Goal: Task Accomplishment & Management: Use online tool/utility

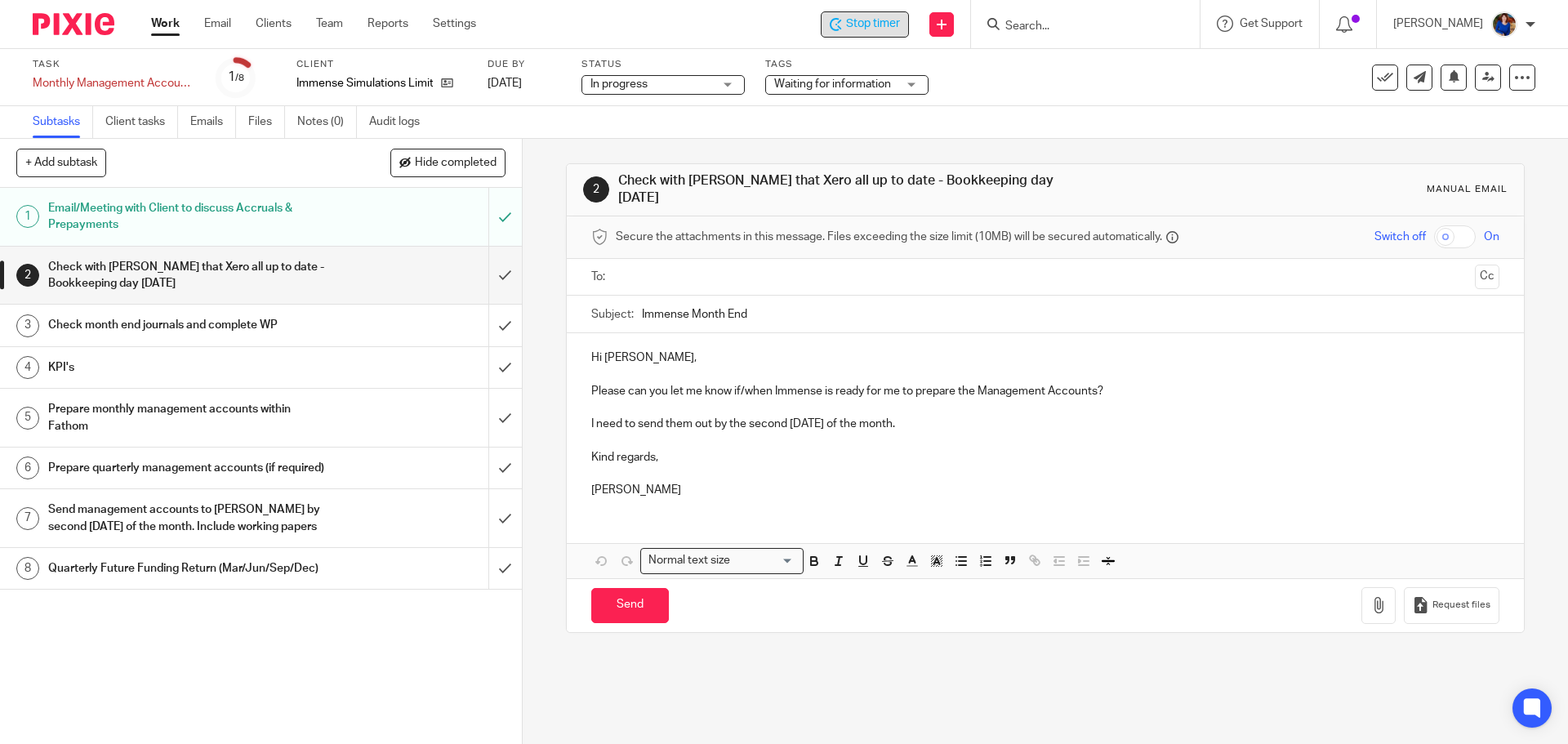
click at [883, 27] on span "Stop timer" at bounding box center [873, 24] width 53 height 17
click at [890, 26] on span "Start timer" at bounding box center [873, 24] width 55 height 17
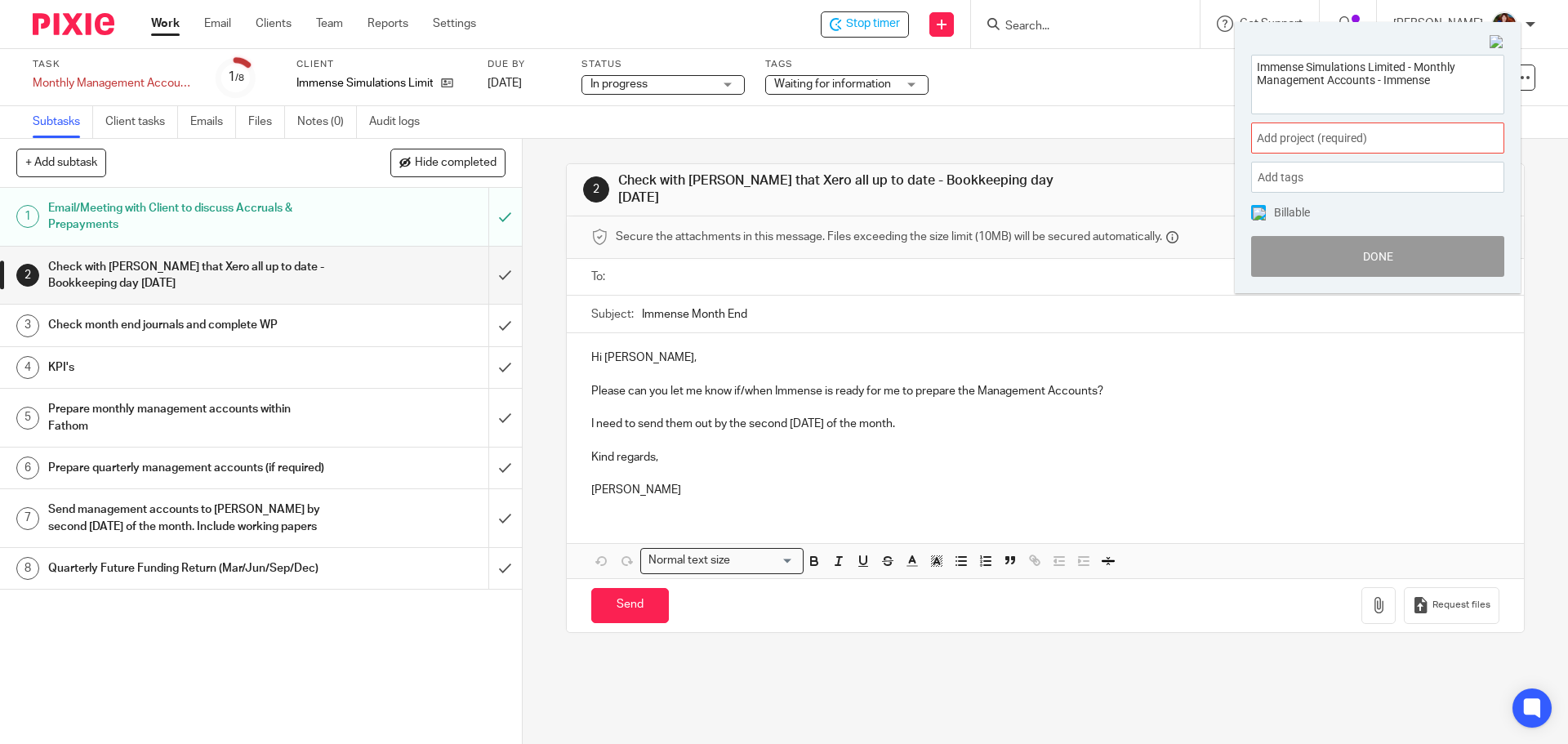
click at [1415, 147] on div "Add project (required) :" at bounding box center [1378, 138] width 253 height 31
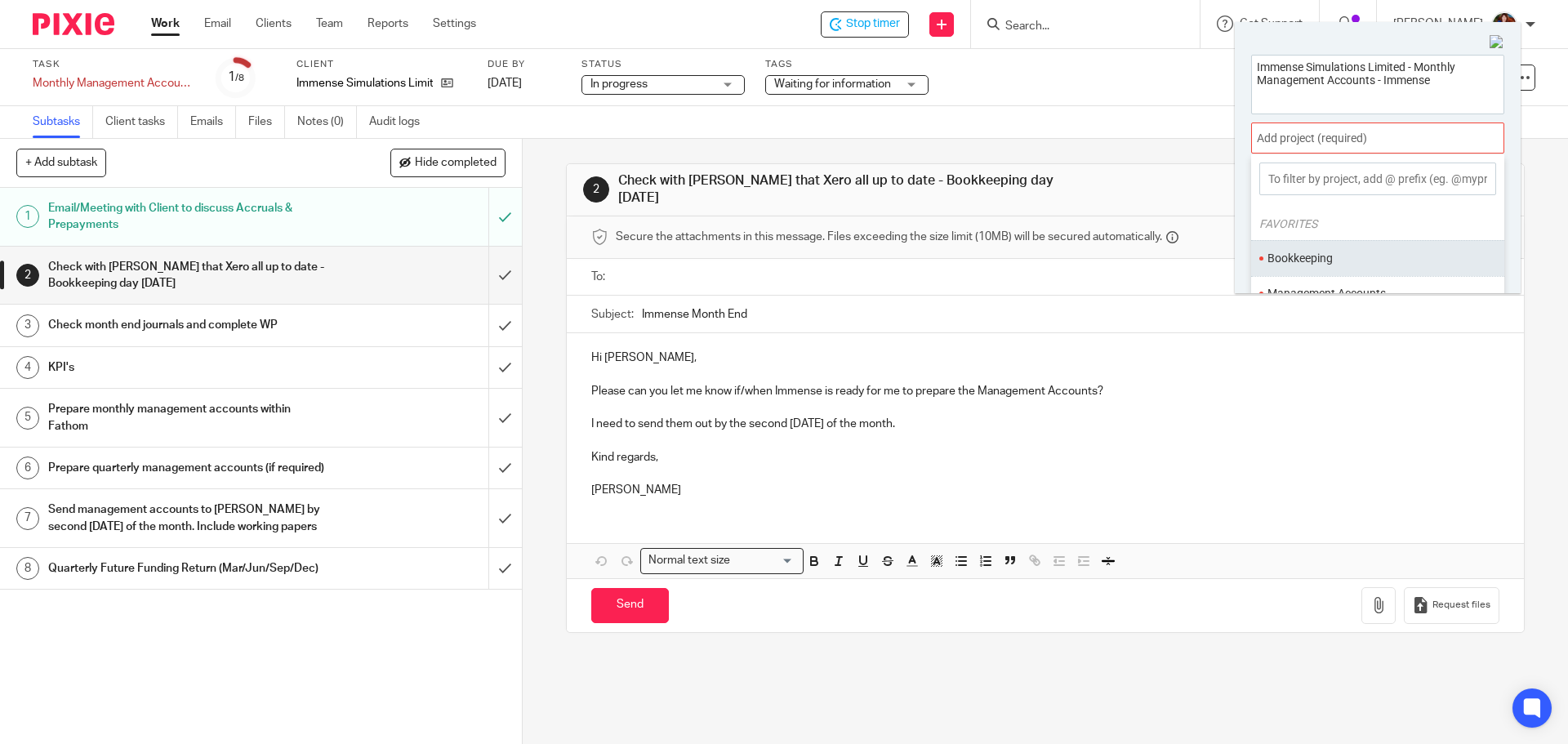
scroll to position [82, 0]
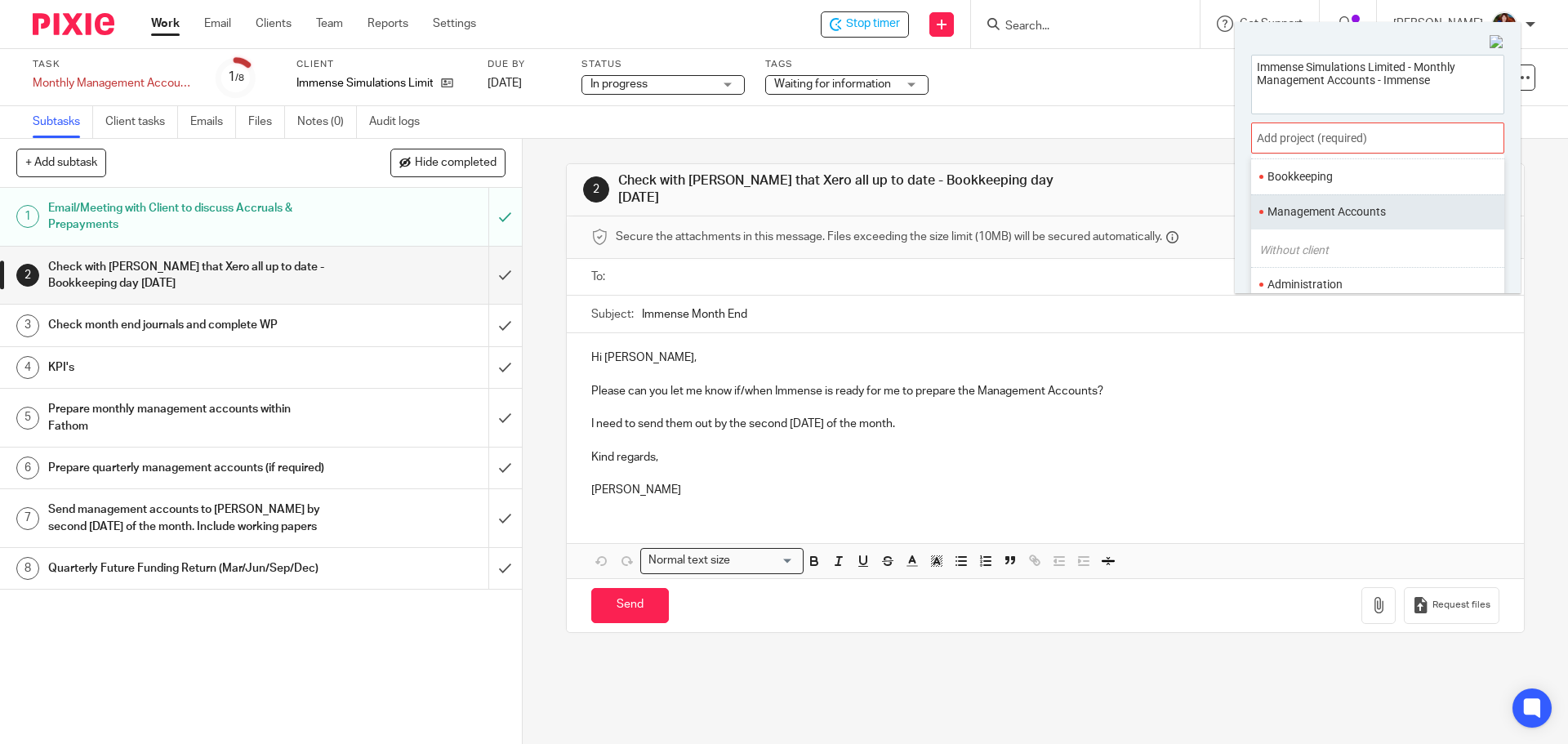
click at [1334, 210] on li "Management Accounts" at bounding box center [1373, 212] width 213 height 17
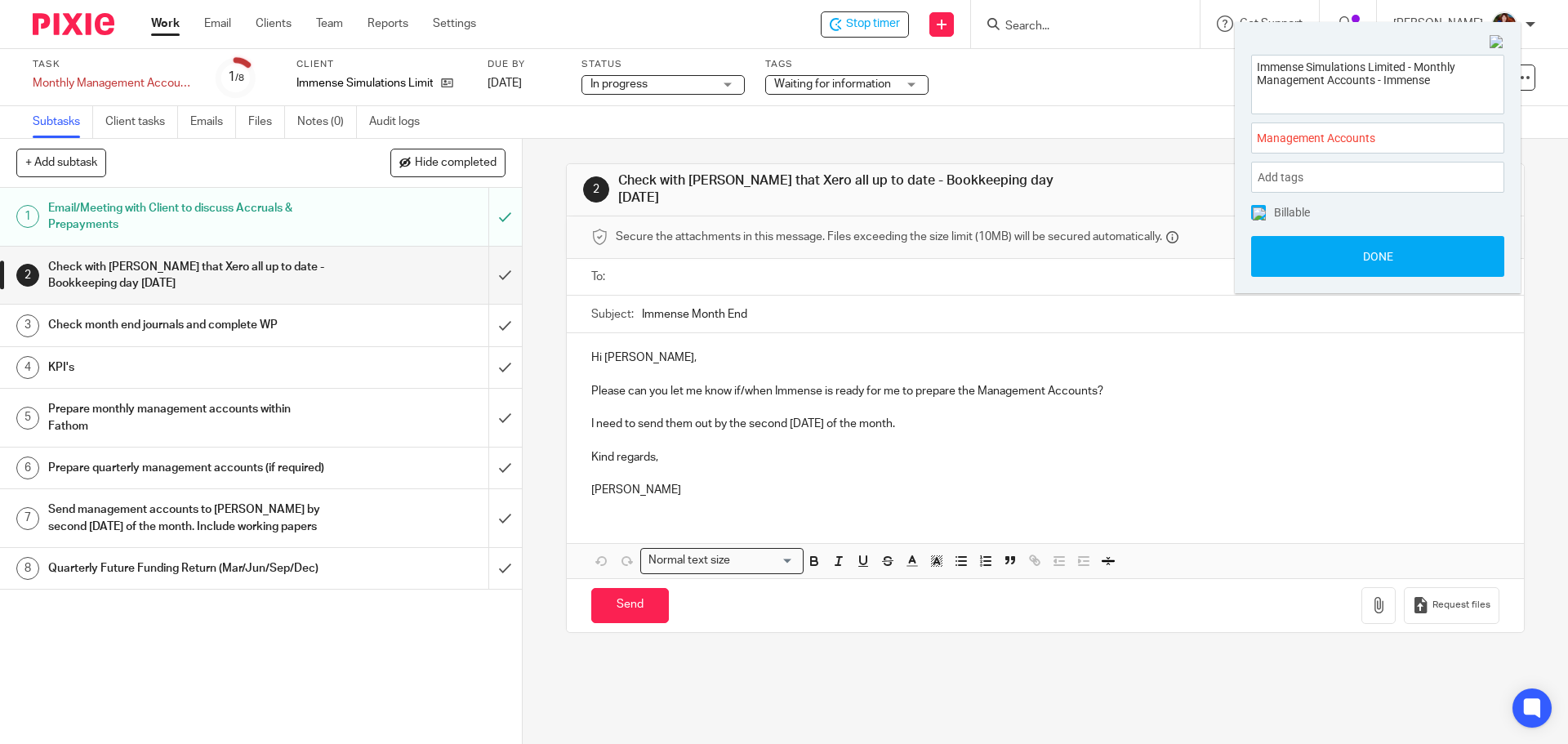
click at [1257, 213] on img at bounding box center [1259, 214] width 13 height 13
click at [1273, 248] on button "Done" at bounding box center [1378, 256] width 253 height 41
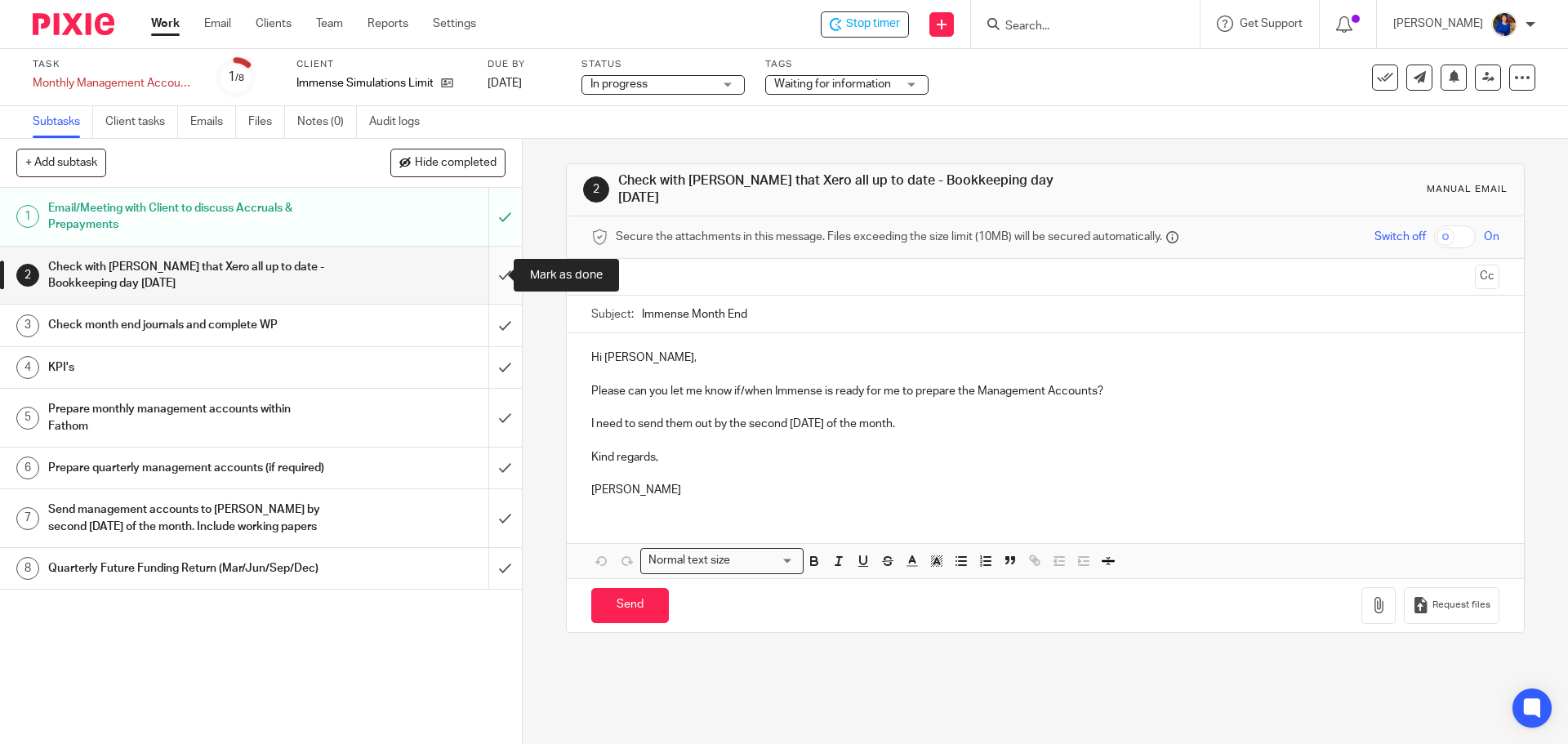
click at [492, 269] on input "submit" at bounding box center [261, 275] width 522 height 58
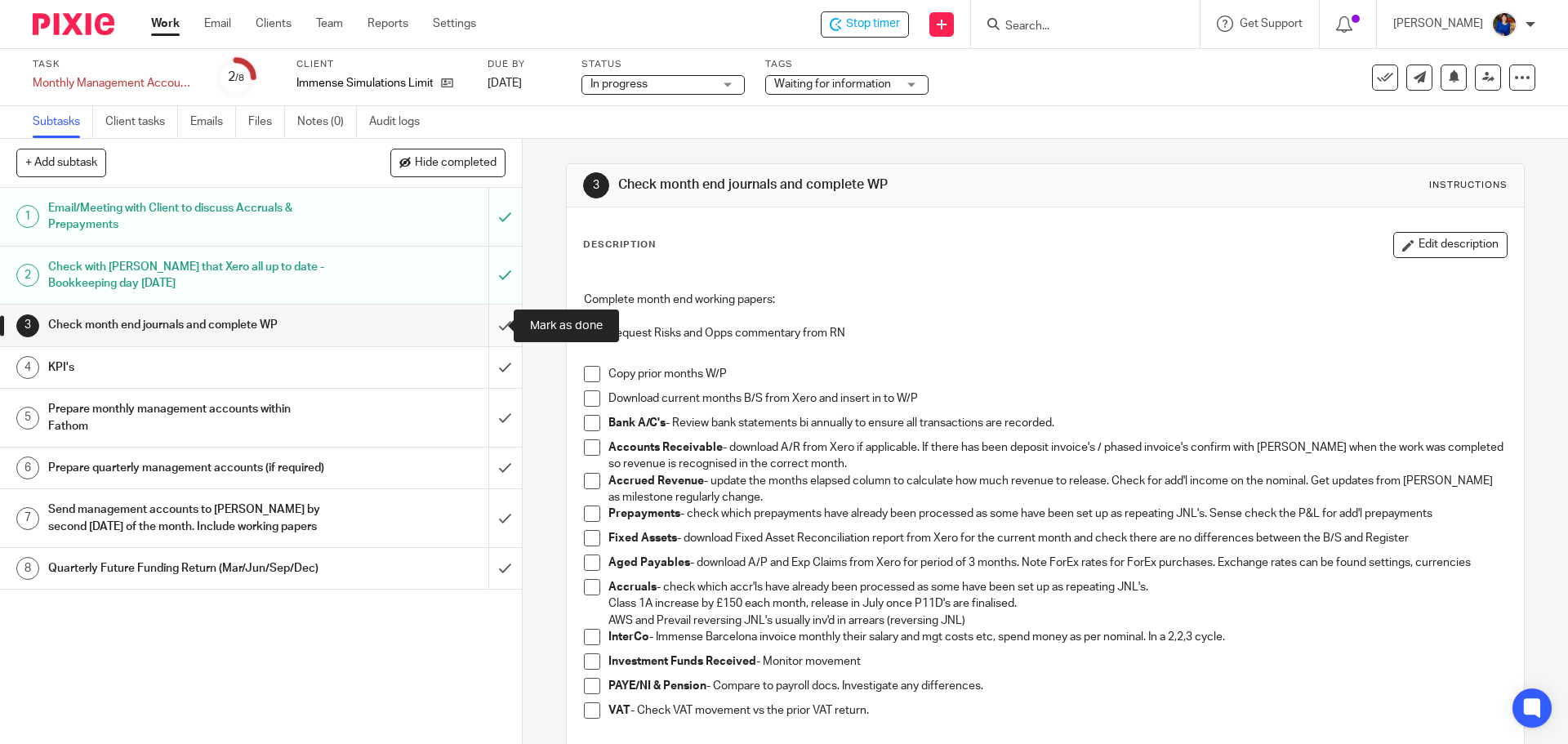
click at [491, 327] on input "submit" at bounding box center [261, 325] width 522 height 41
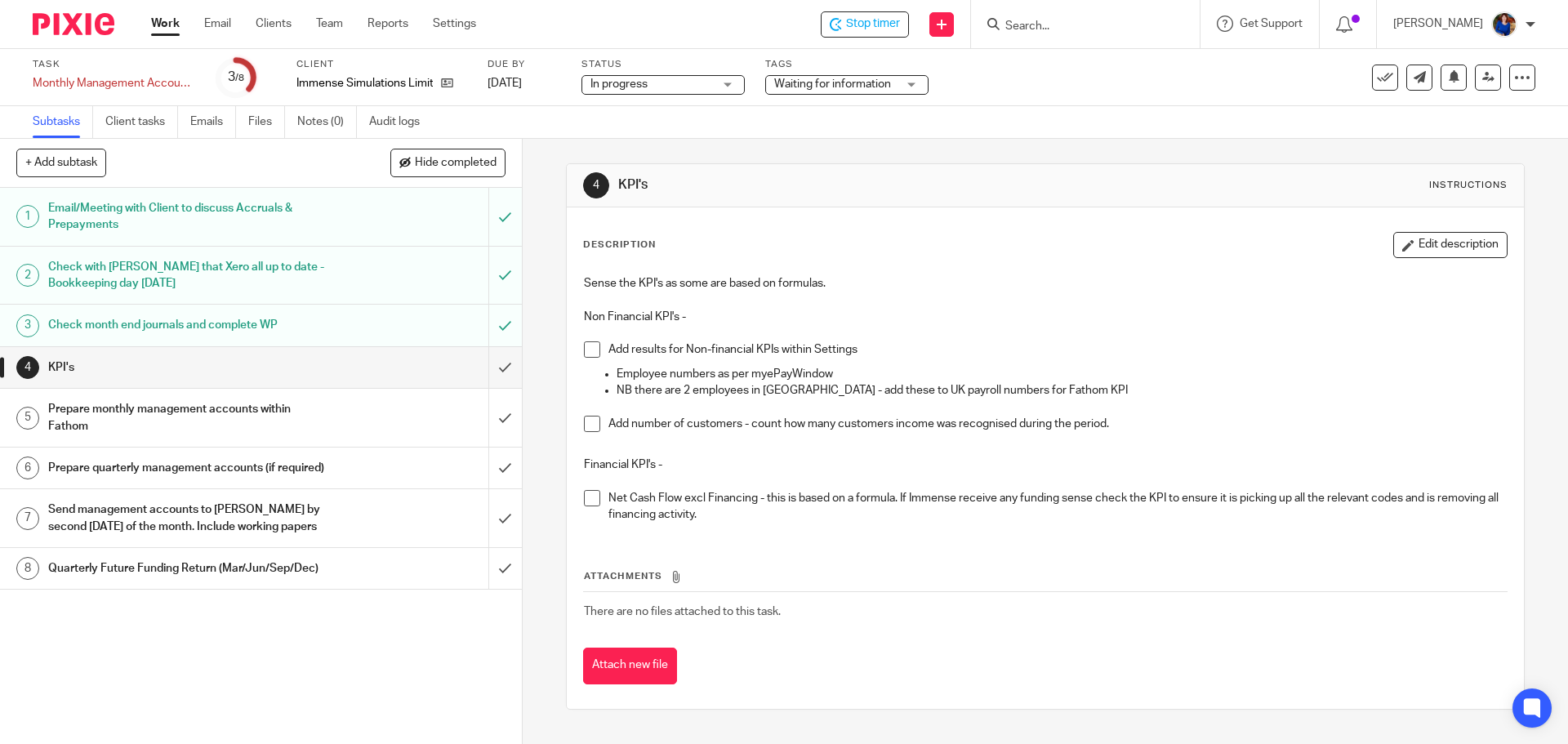
click at [584, 349] on span at bounding box center [592, 349] width 17 height 17
click at [585, 427] on span at bounding box center [592, 423] width 17 height 17
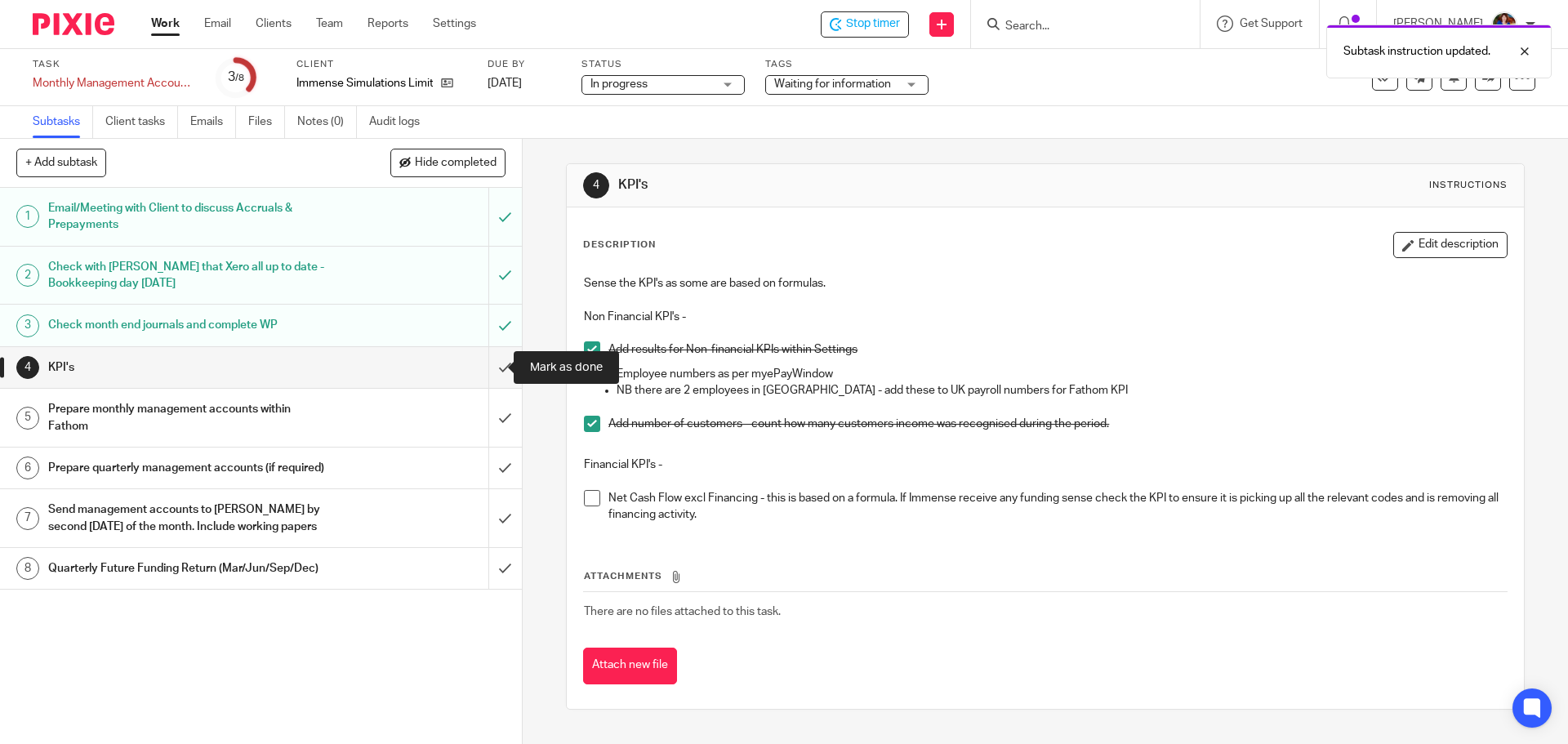
drag, startPoint x: 492, startPoint y: 365, endPoint x: 452, endPoint y: 377, distance: 41.8
click at [492, 367] on input "submit" at bounding box center [261, 367] width 522 height 41
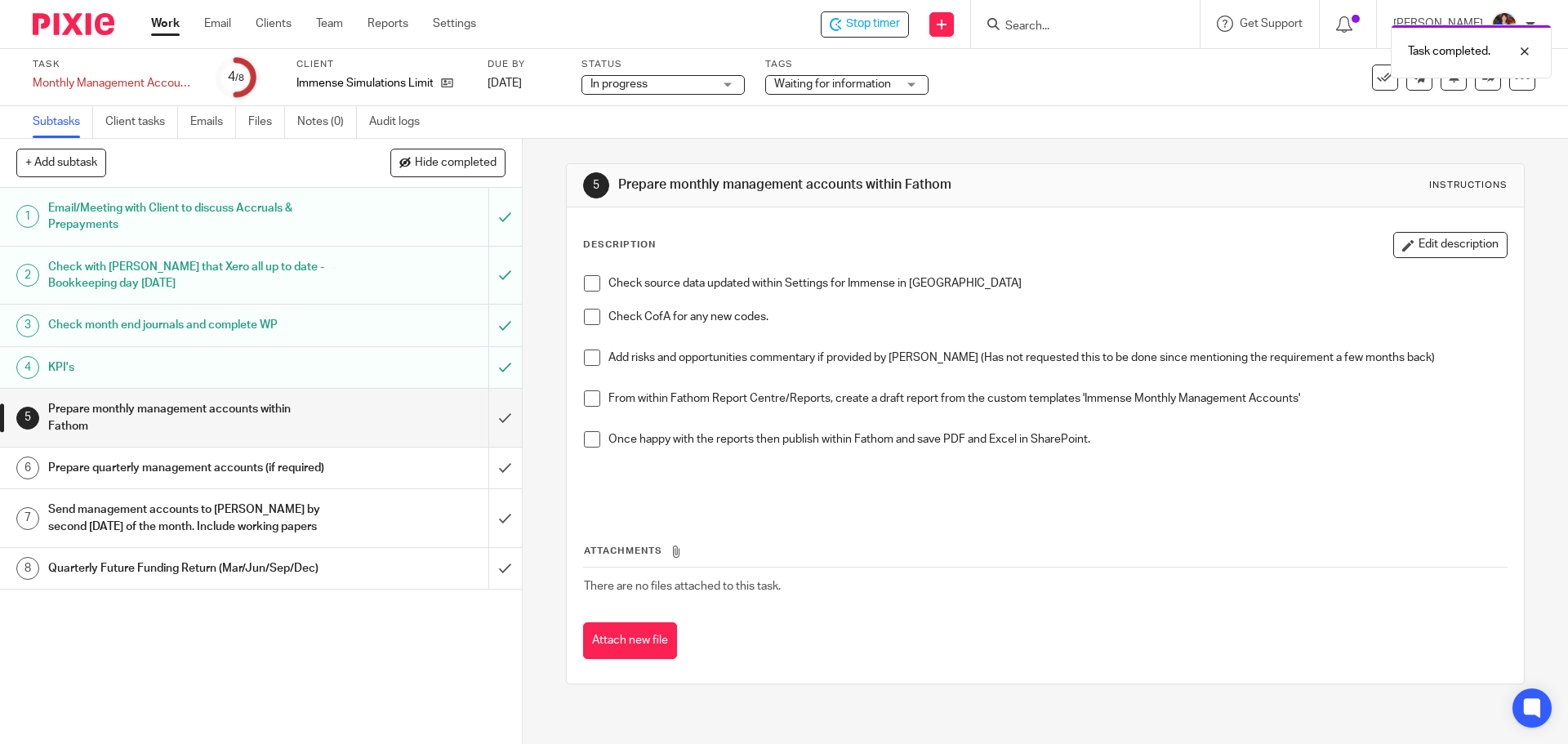
click at [592, 286] on span at bounding box center [592, 283] width 17 height 17
click at [587, 317] on span at bounding box center [592, 317] width 17 height 17
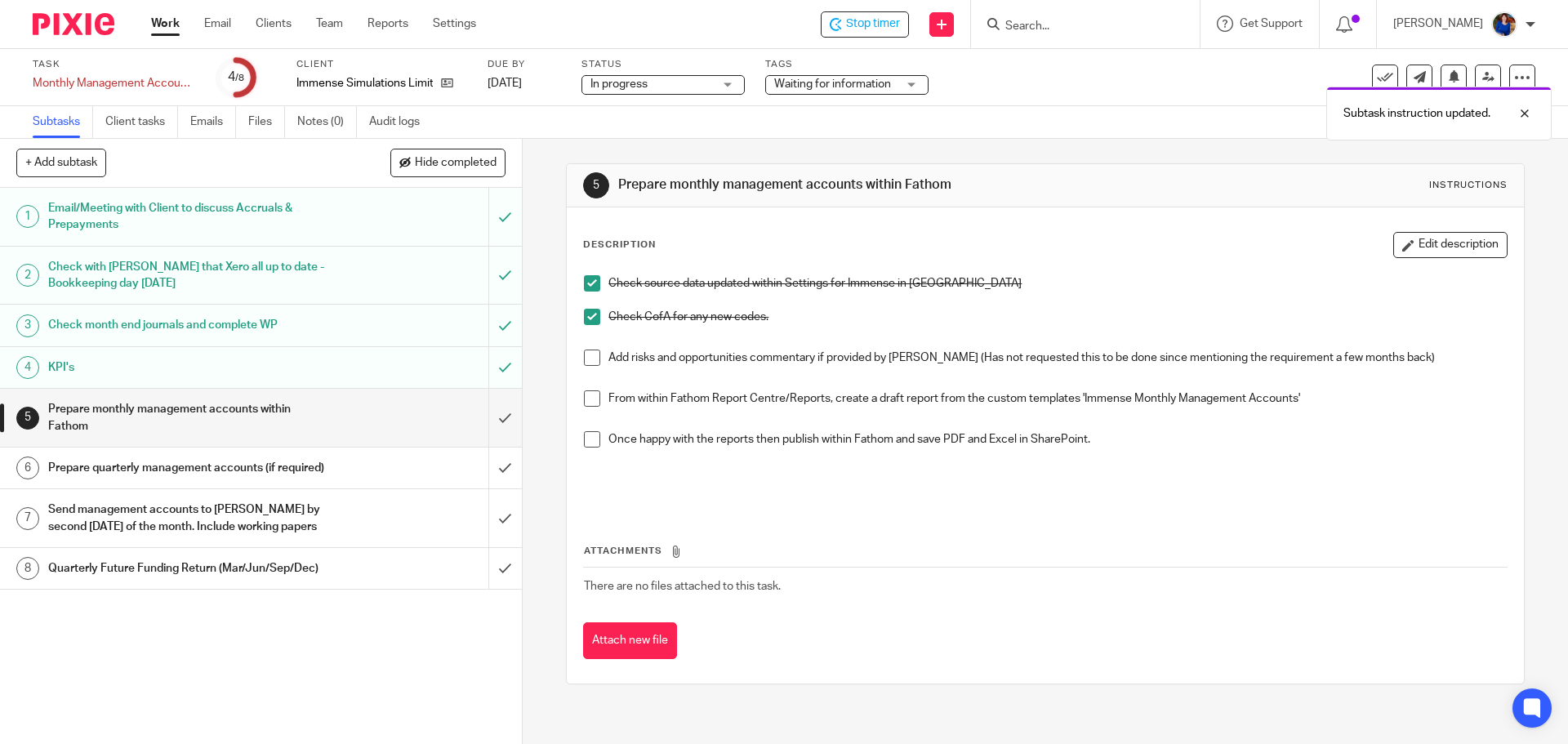
click at [591, 357] on span at bounding box center [592, 357] width 17 height 17
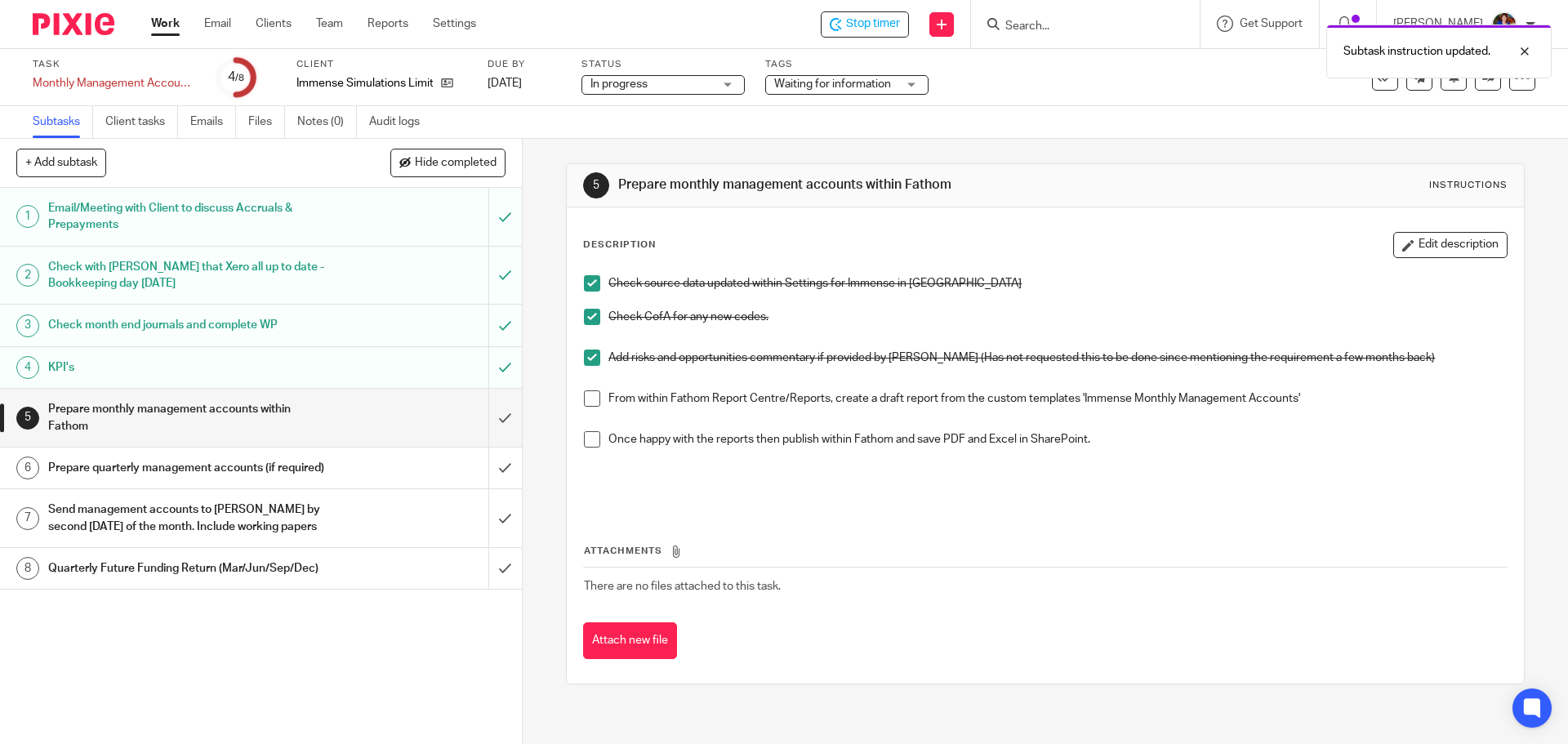
click at [591, 399] on span at bounding box center [592, 399] width 17 height 17
click at [591, 442] on span at bounding box center [592, 439] width 17 height 17
click at [489, 416] on input "submit" at bounding box center [261, 418] width 522 height 58
click at [277, 468] on h1 "Prepare quarterly management accounts (if required)" at bounding box center [190, 468] width 283 height 25
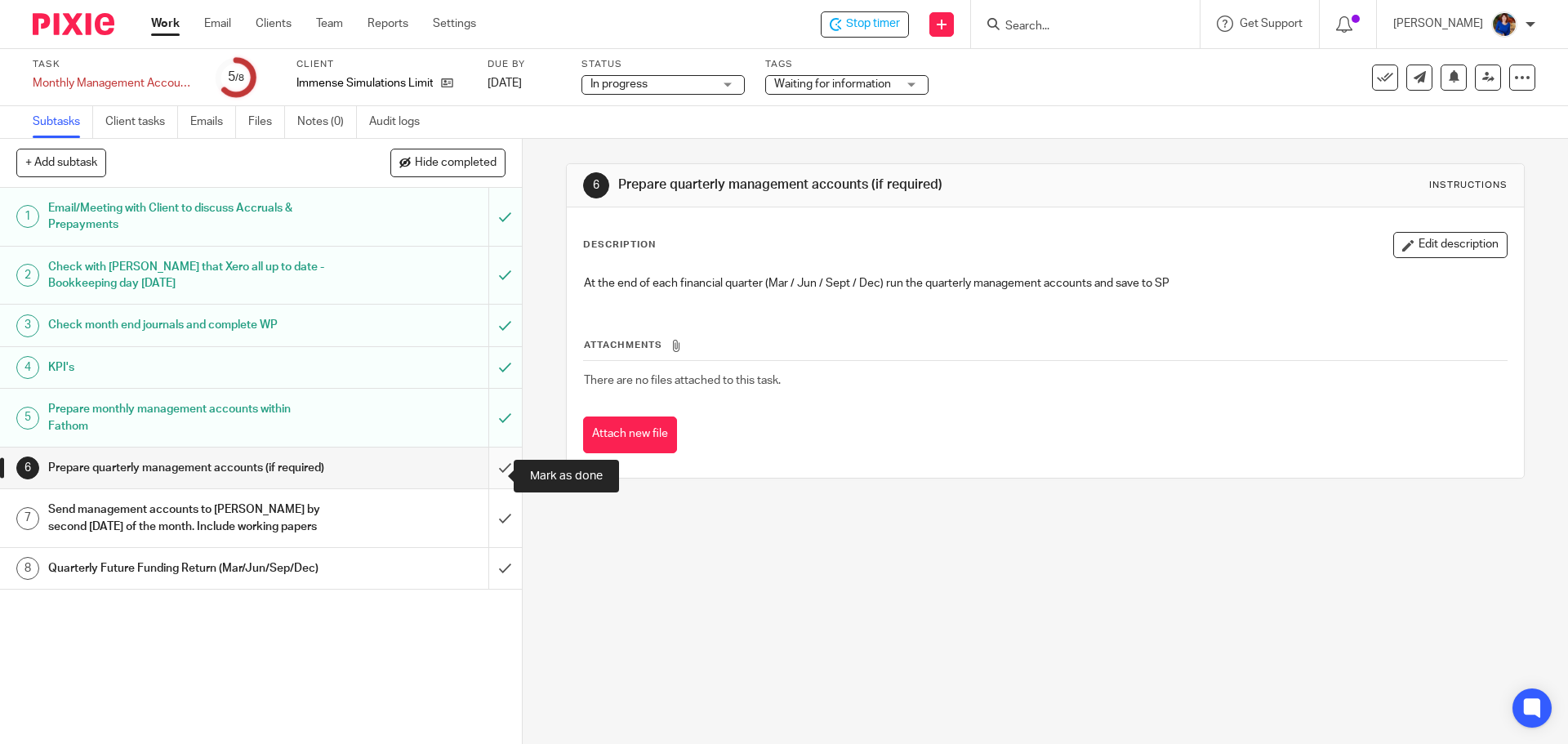
click at [495, 472] on input "submit" at bounding box center [261, 467] width 522 height 41
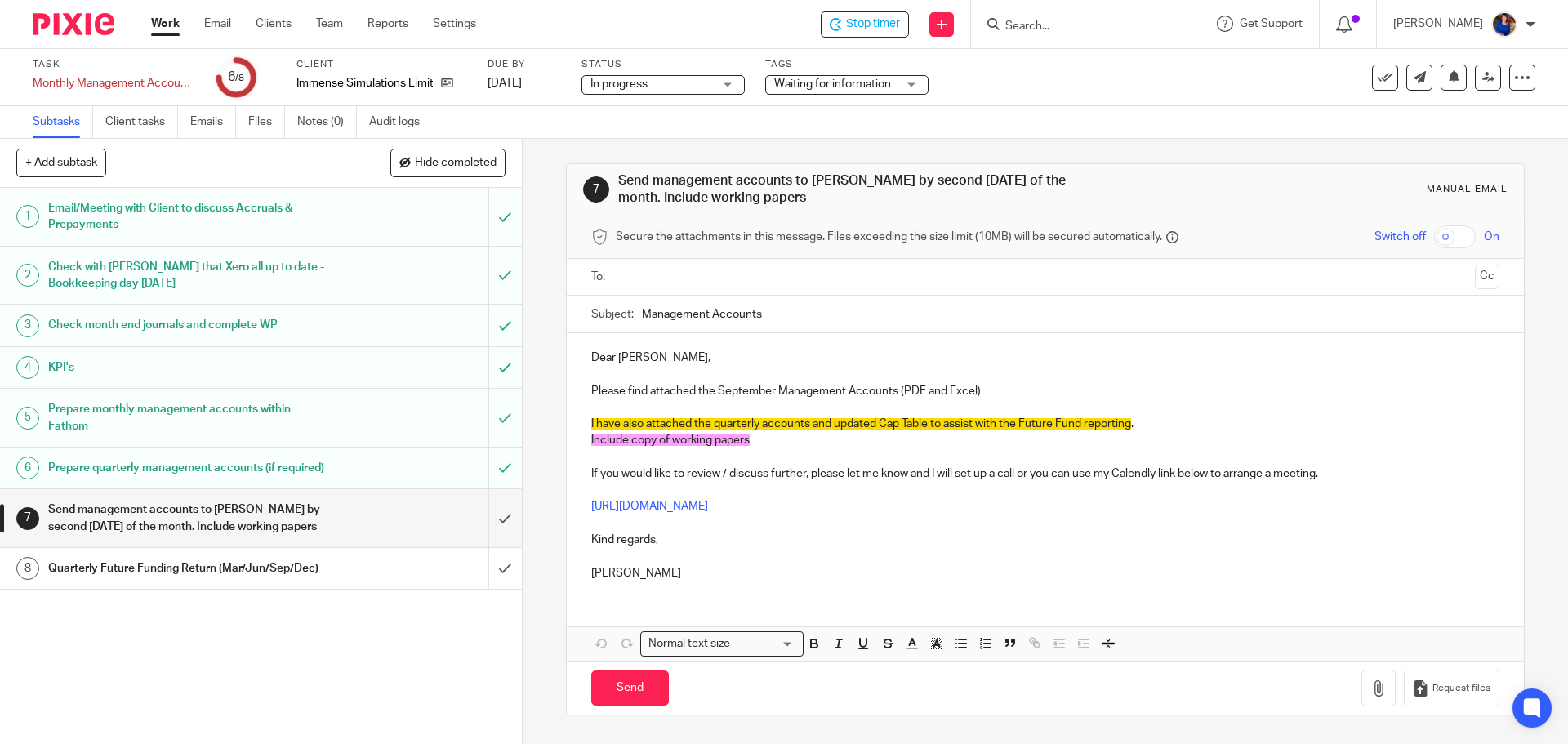
click at [644, 271] on input "text" at bounding box center [1044, 277] width 846 height 19
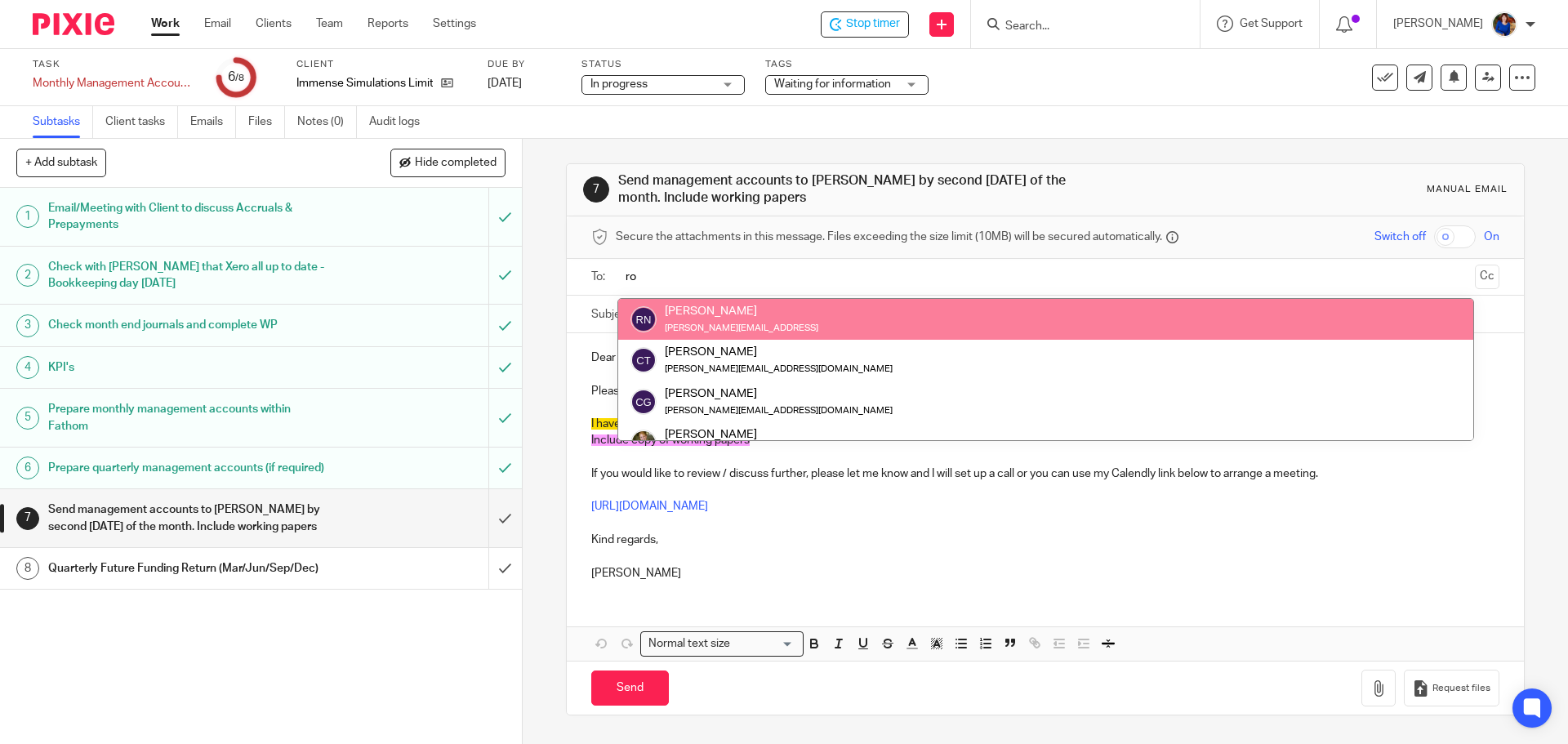
type input "ro"
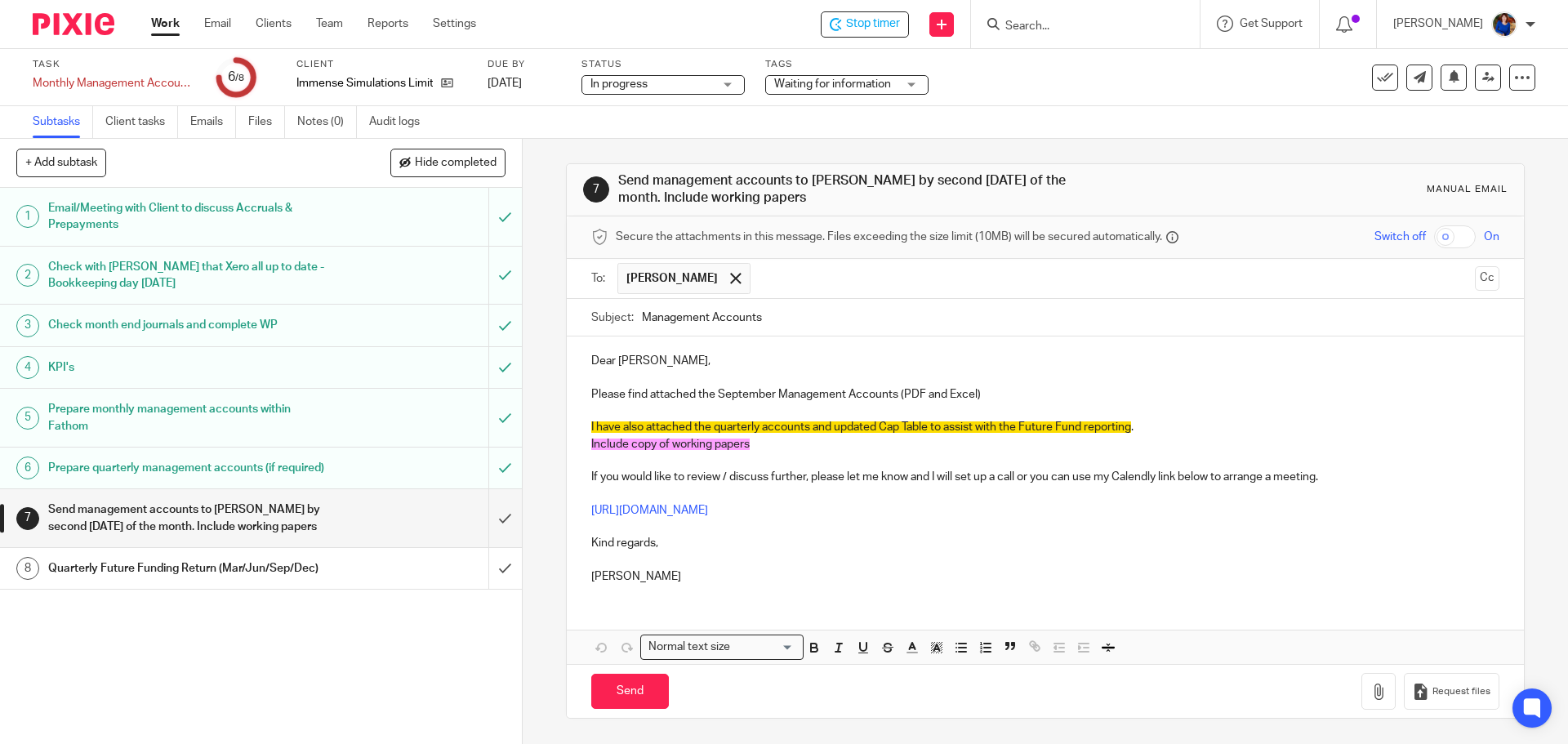
click at [1475, 286] on button "Cc" at bounding box center [1487, 278] width 25 height 25
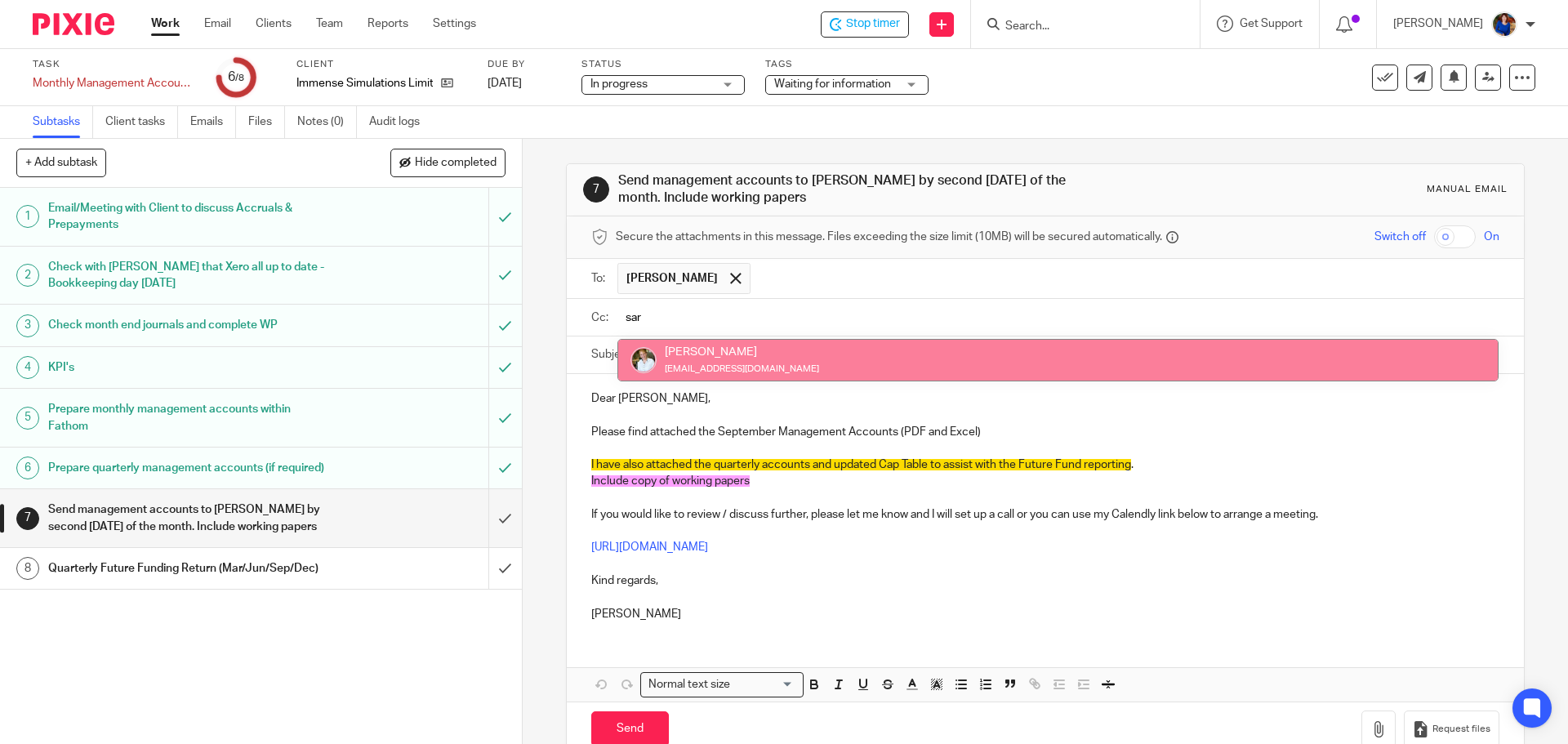
type input "sar"
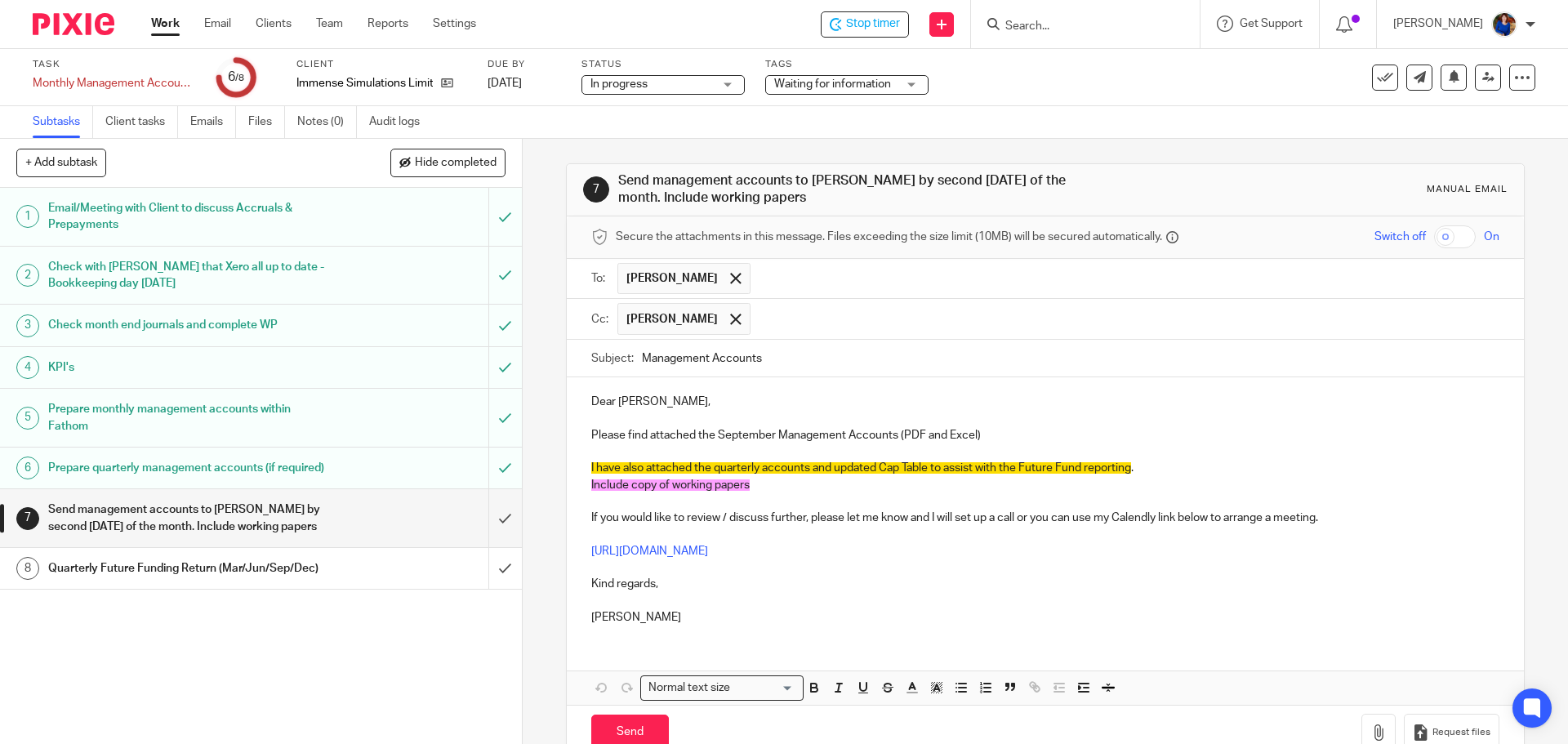
click at [1013, 435] on p "Please find attached the September Management Accounts (PDF and Excel)" at bounding box center [1045, 435] width 907 height 17
click at [761, 480] on p "Include copy of working papers" at bounding box center [1045, 485] width 907 height 17
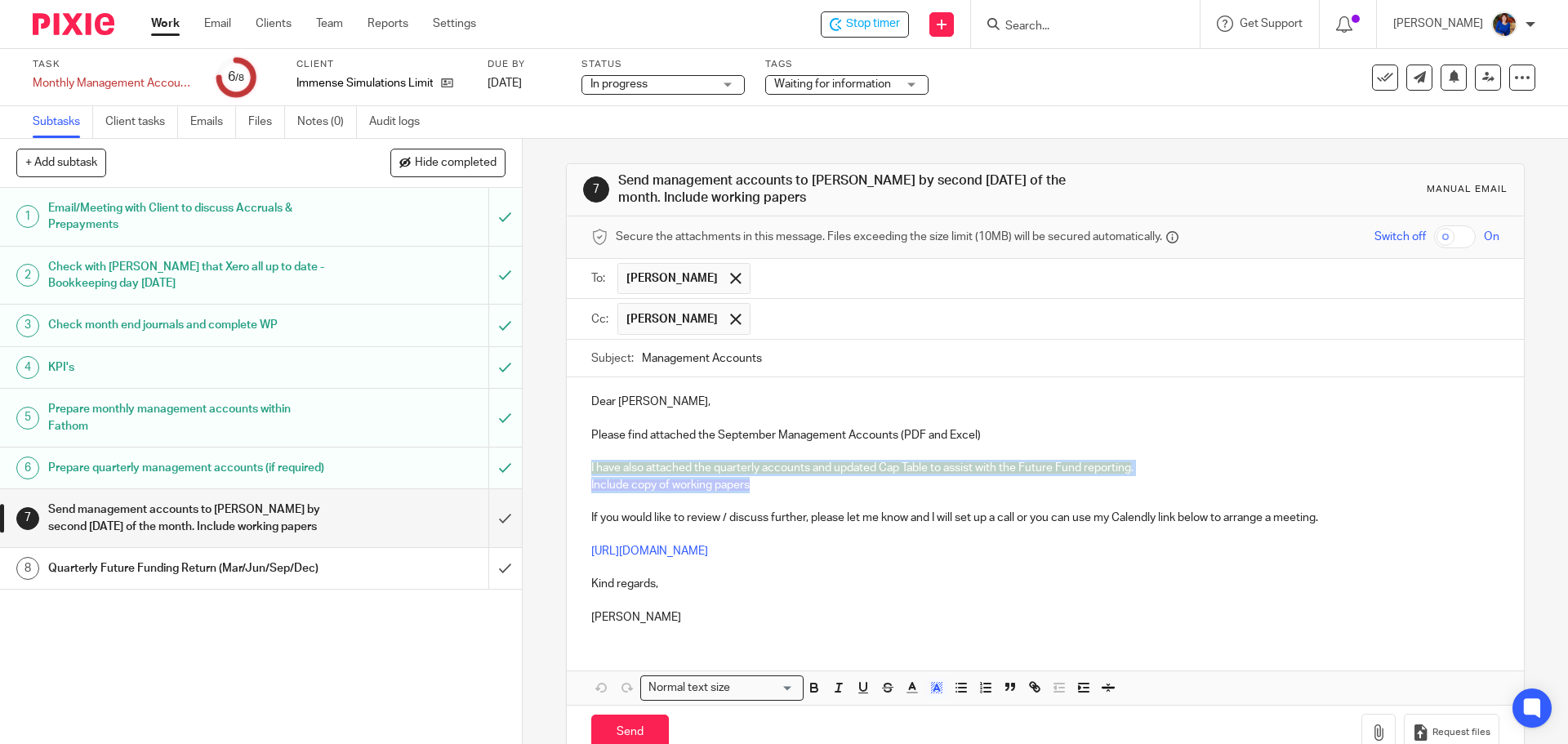
drag, startPoint x: 759, startPoint y: 475, endPoint x: 546, endPoint y: 475, distance: 213.0
click at [549, 473] on div "7 Send management accounts to Robin by second Tuesday of the month. Include wor…" at bounding box center [1045, 441] width 1046 height 605
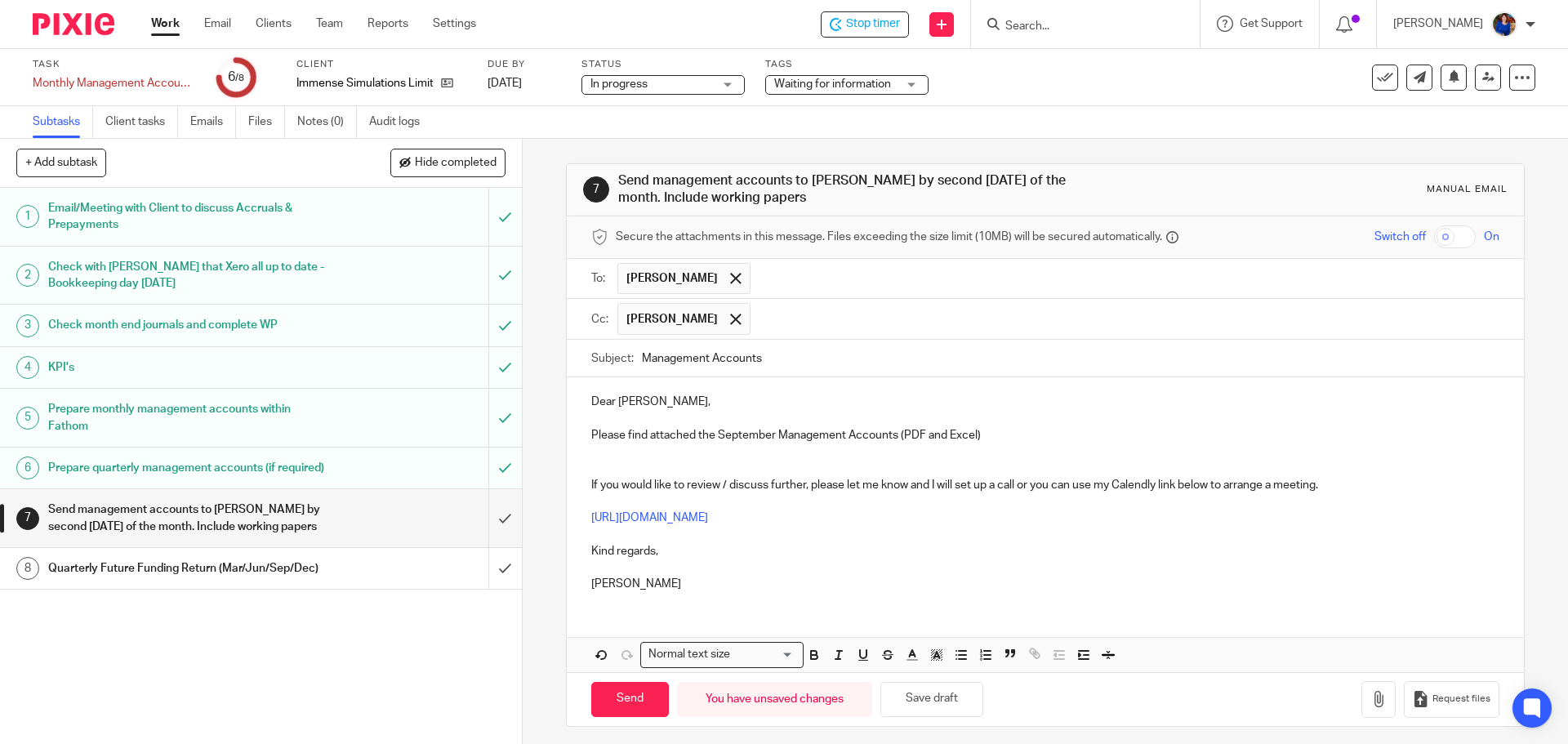
click at [604, 449] on p at bounding box center [1045, 451] width 907 height 17
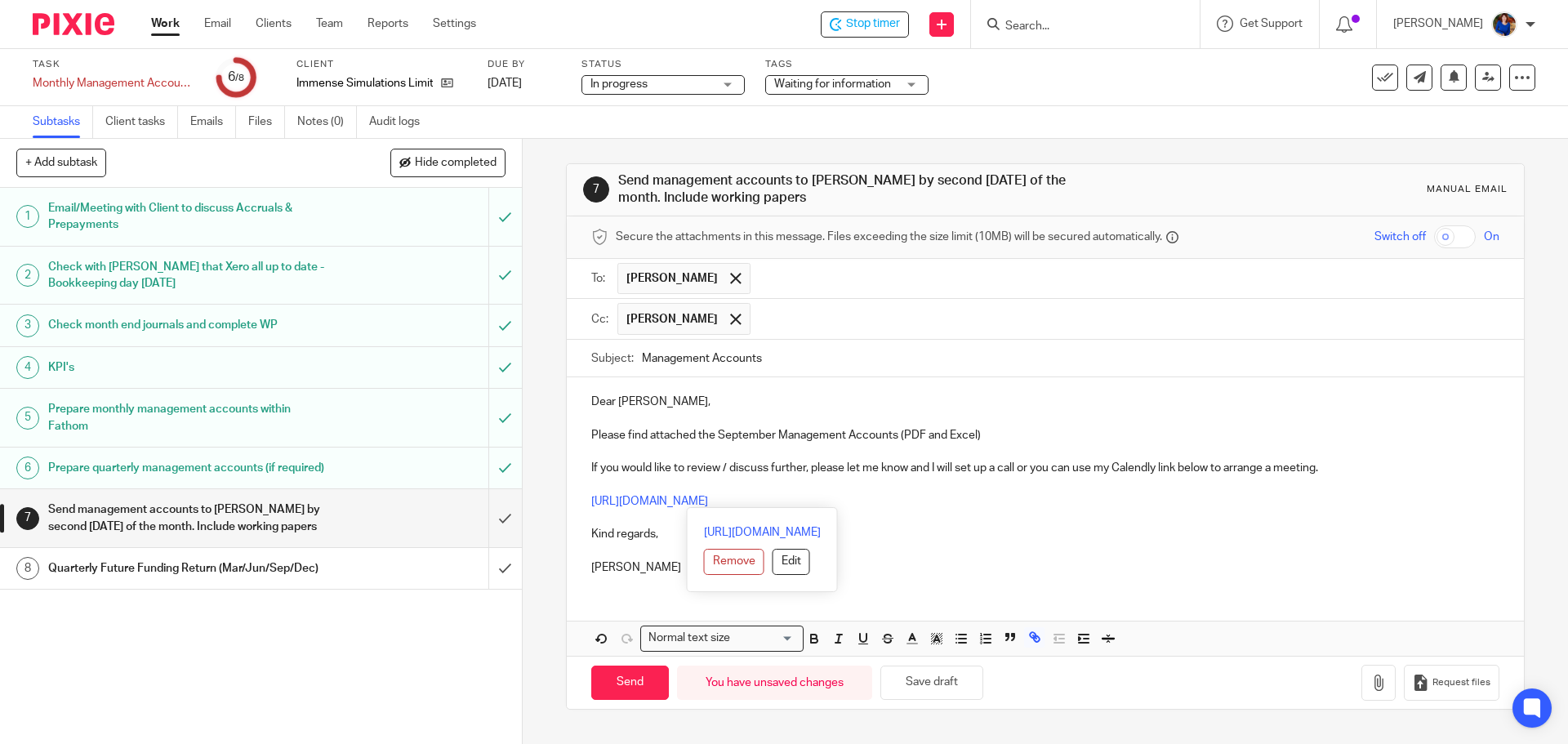
drag, startPoint x: 586, startPoint y: 466, endPoint x: 1181, endPoint y: 507, distance: 596.4
click at [1181, 507] on div "Dear Robin, Please find attached the September Management Accounts (PDF and Exc…" at bounding box center [1045, 482] width 957 height 211
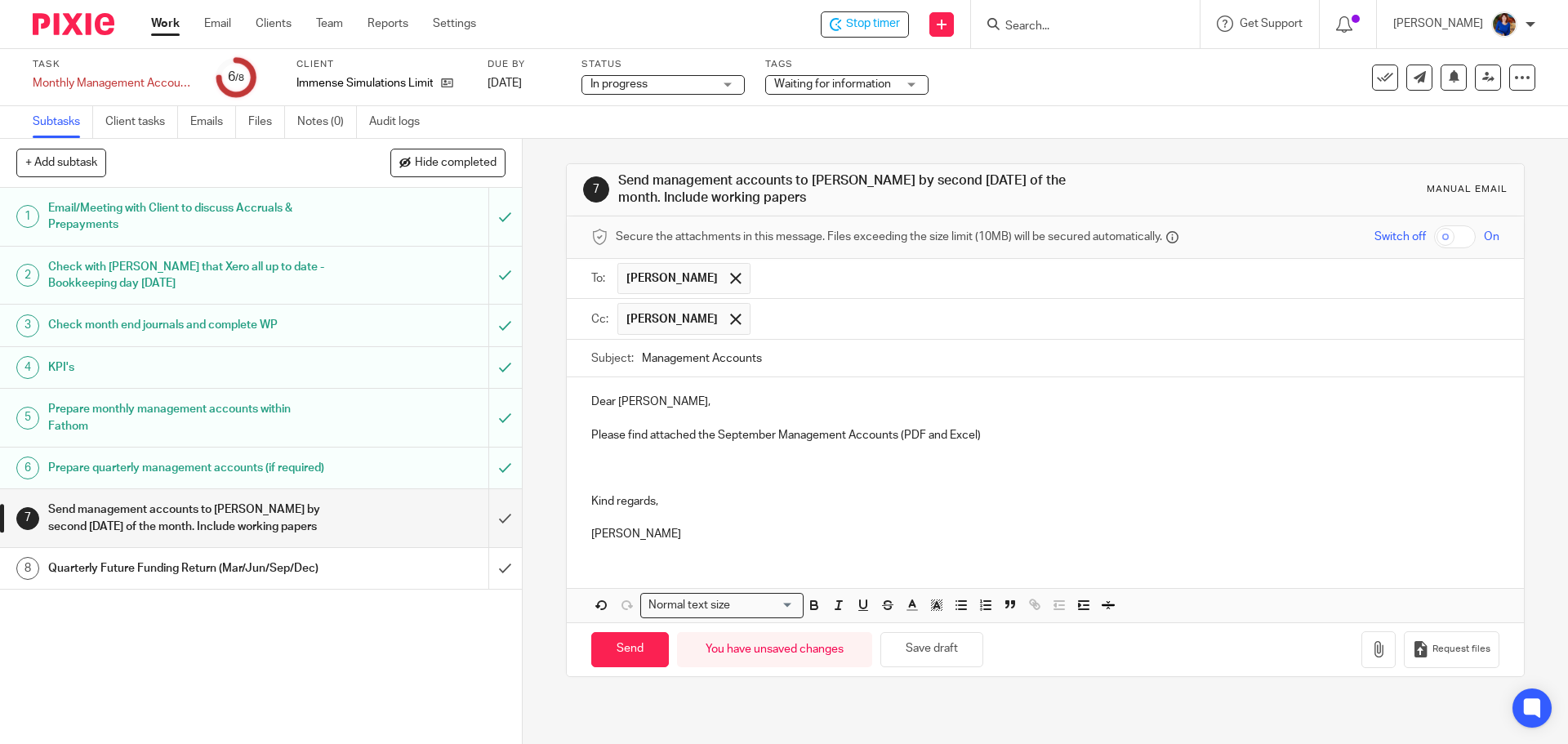
click at [1014, 436] on p "Please find attached the September Management Accounts (PDF and Excel)" at bounding box center [1045, 435] width 907 height 17
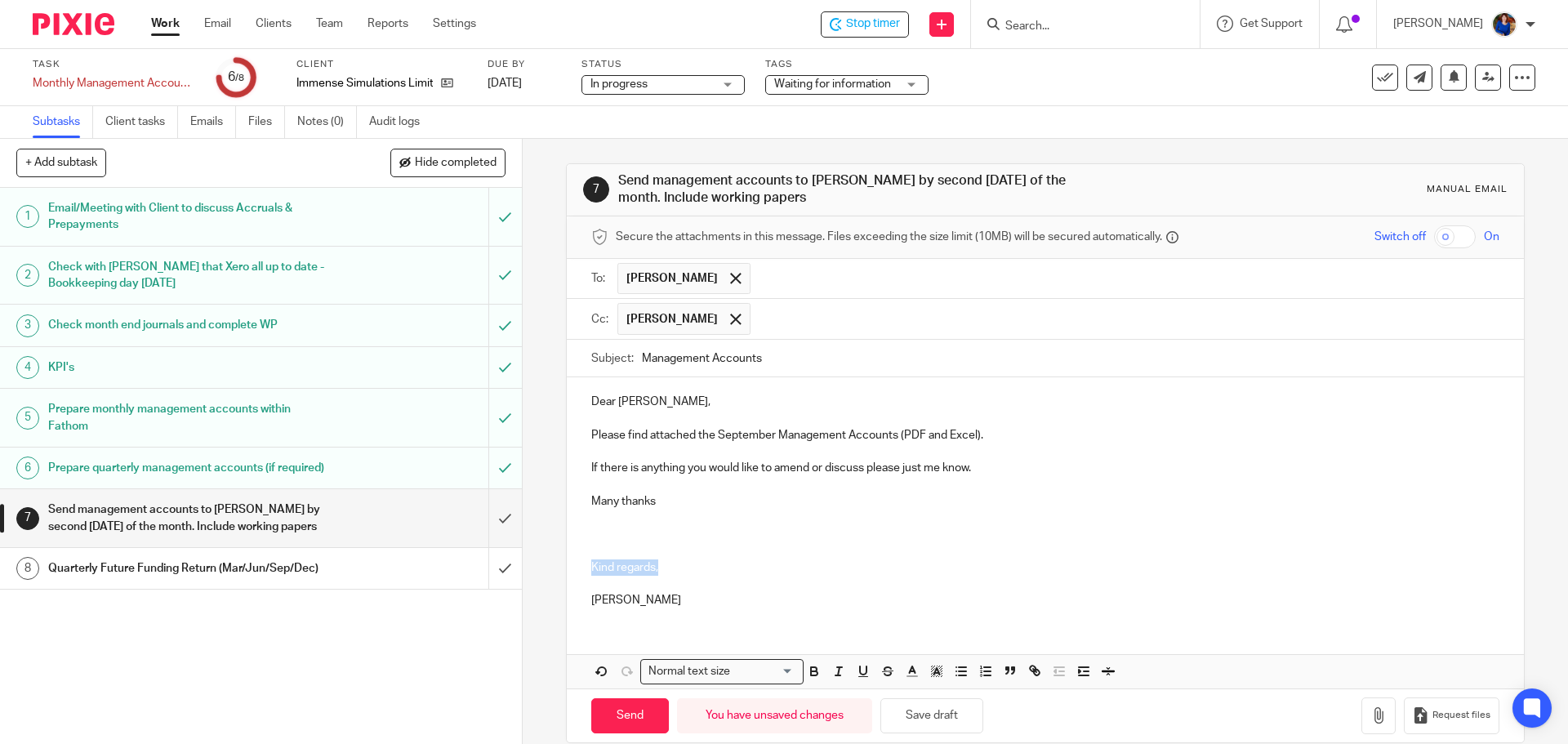
drag, startPoint x: 583, startPoint y: 562, endPoint x: 710, endPoint y: 573, distance: 127.5
click at [710, 573] on div "Dear Robin, Please find attached the September Management Accounts (PDF and Exc…" at bounding box center [1045, 499] width 957 height 243
click at [600, 529] on p at bounding box center [1045, 534] width 907 height 17
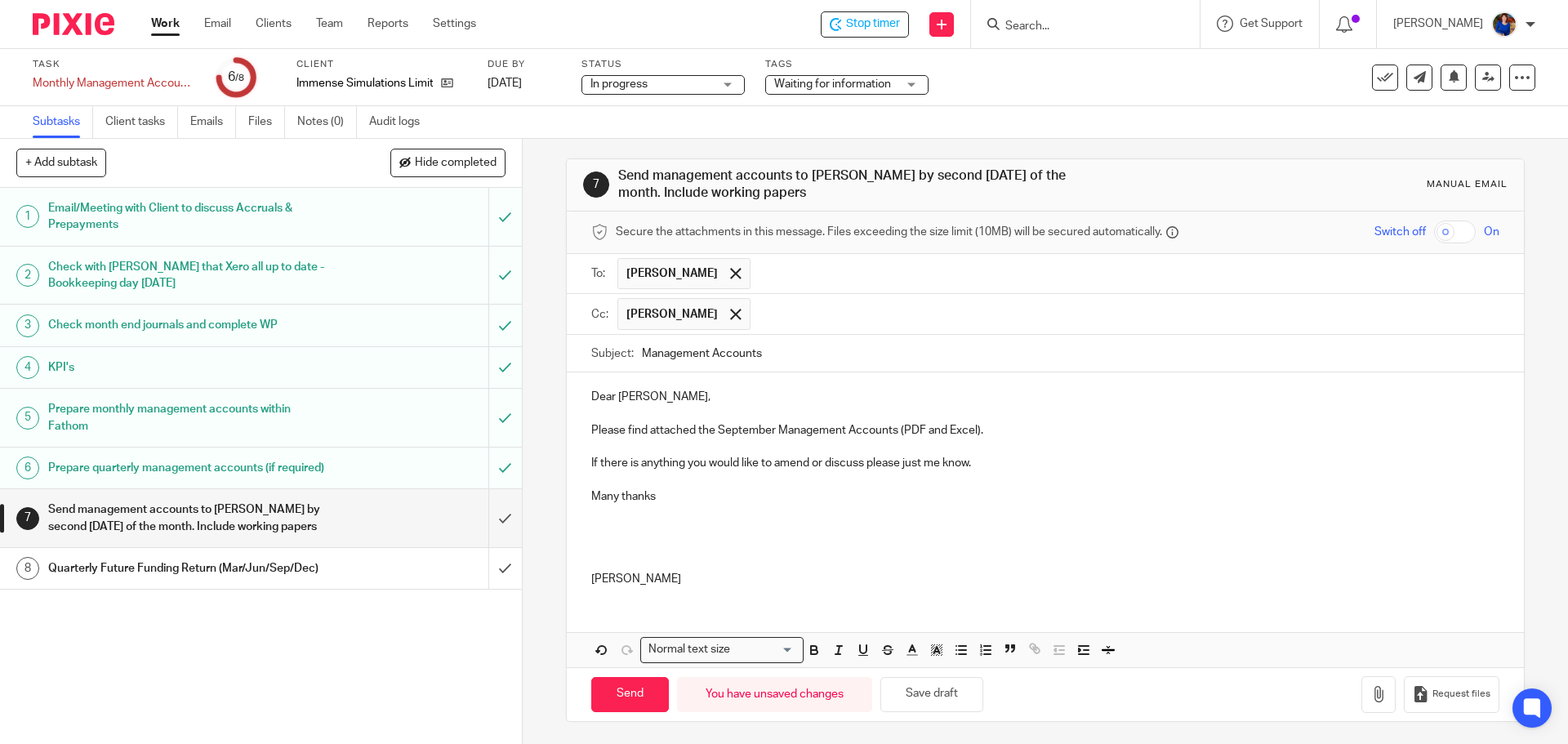
scroll to position [7, 0]
click at [1370, 684] on icon "button" at bounding box center [1378, 692] width 17 height 17
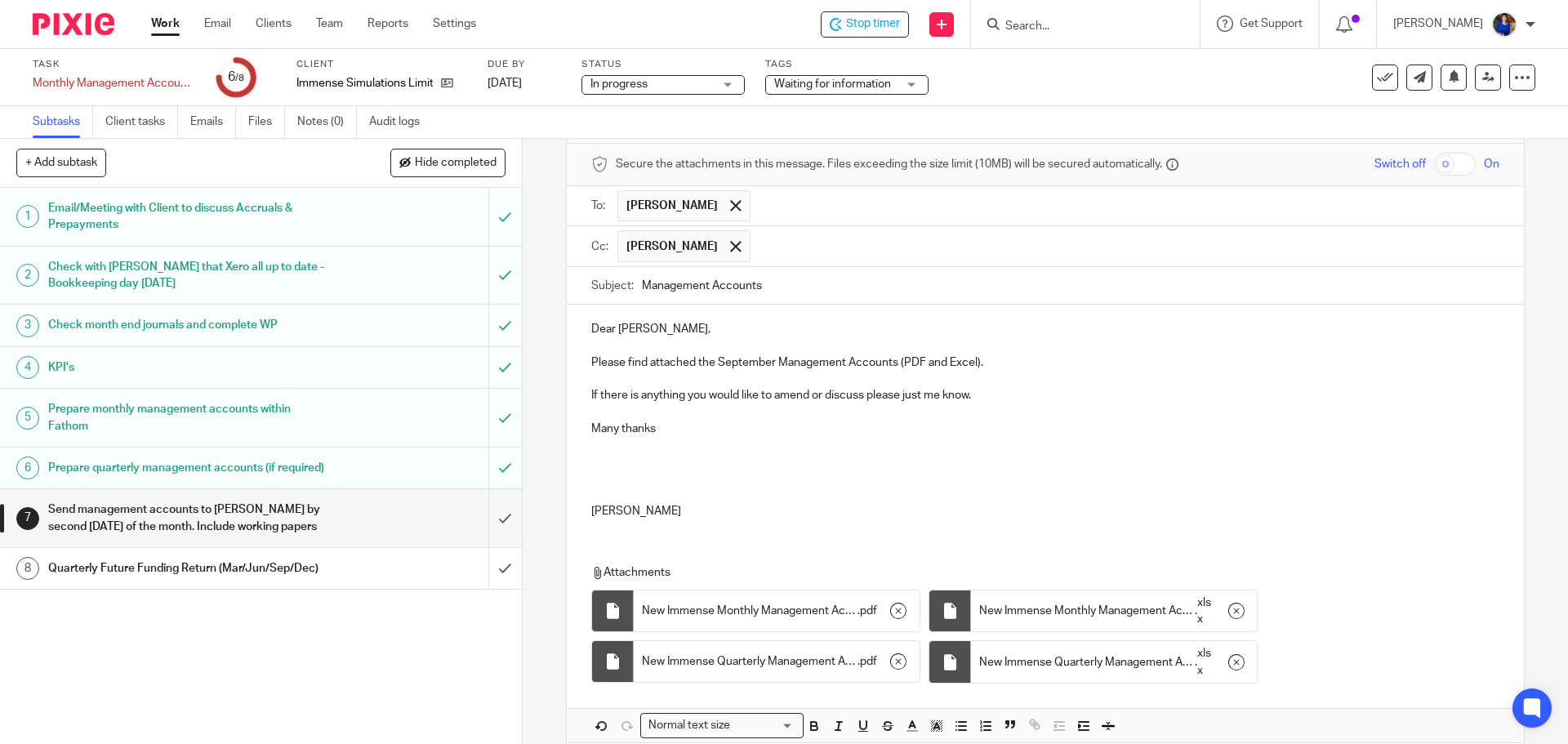
scroll to position [150, 0]
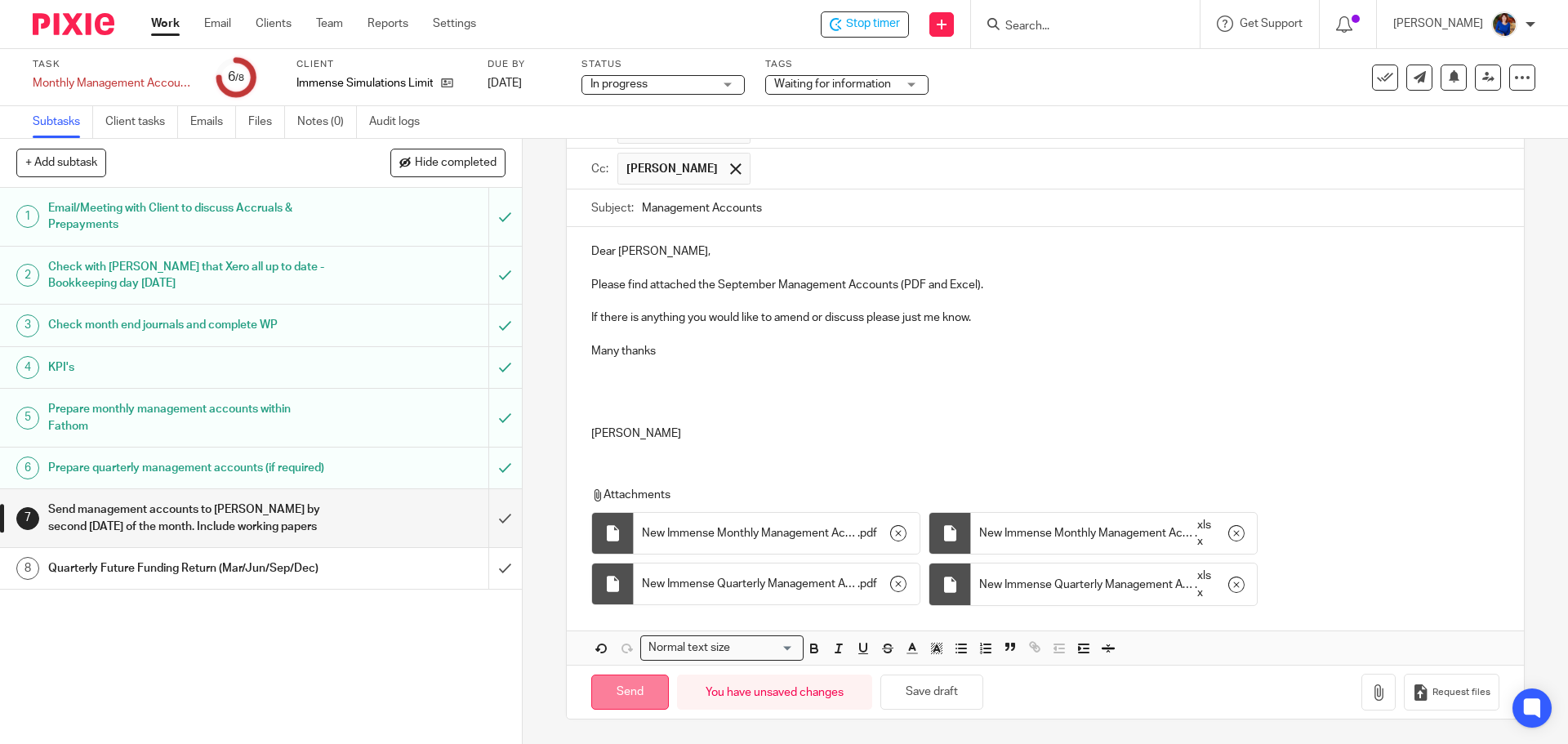
click at [622, 693] on input "Send" at bounding box center [630, 693] width 77 height 36
type input "Sent"
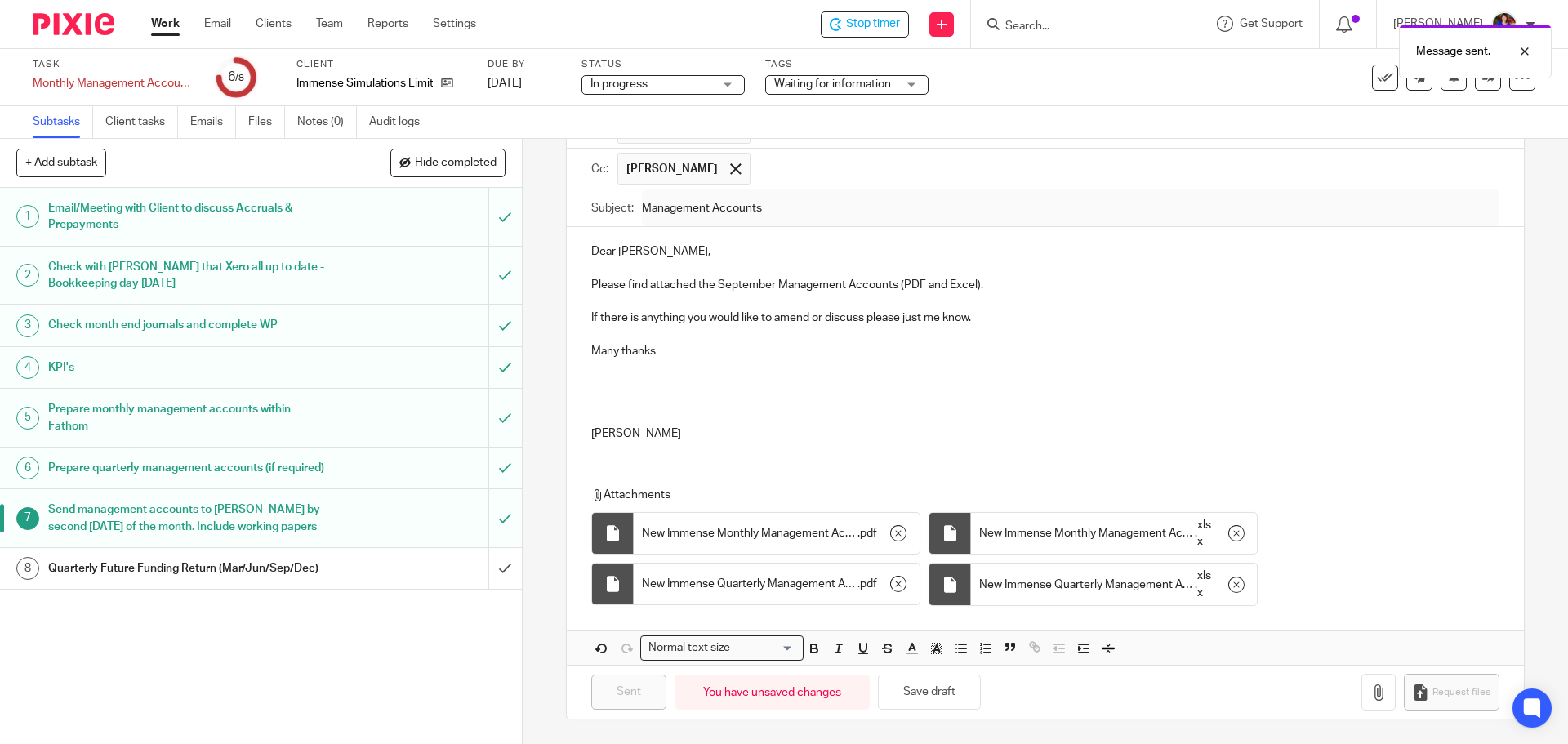
click at [302, 581] on h1 "Quarterly Future Funding Return (Mar/Jun/Sep/Dec)" at bounding box center [190, 568] width 283 height 25
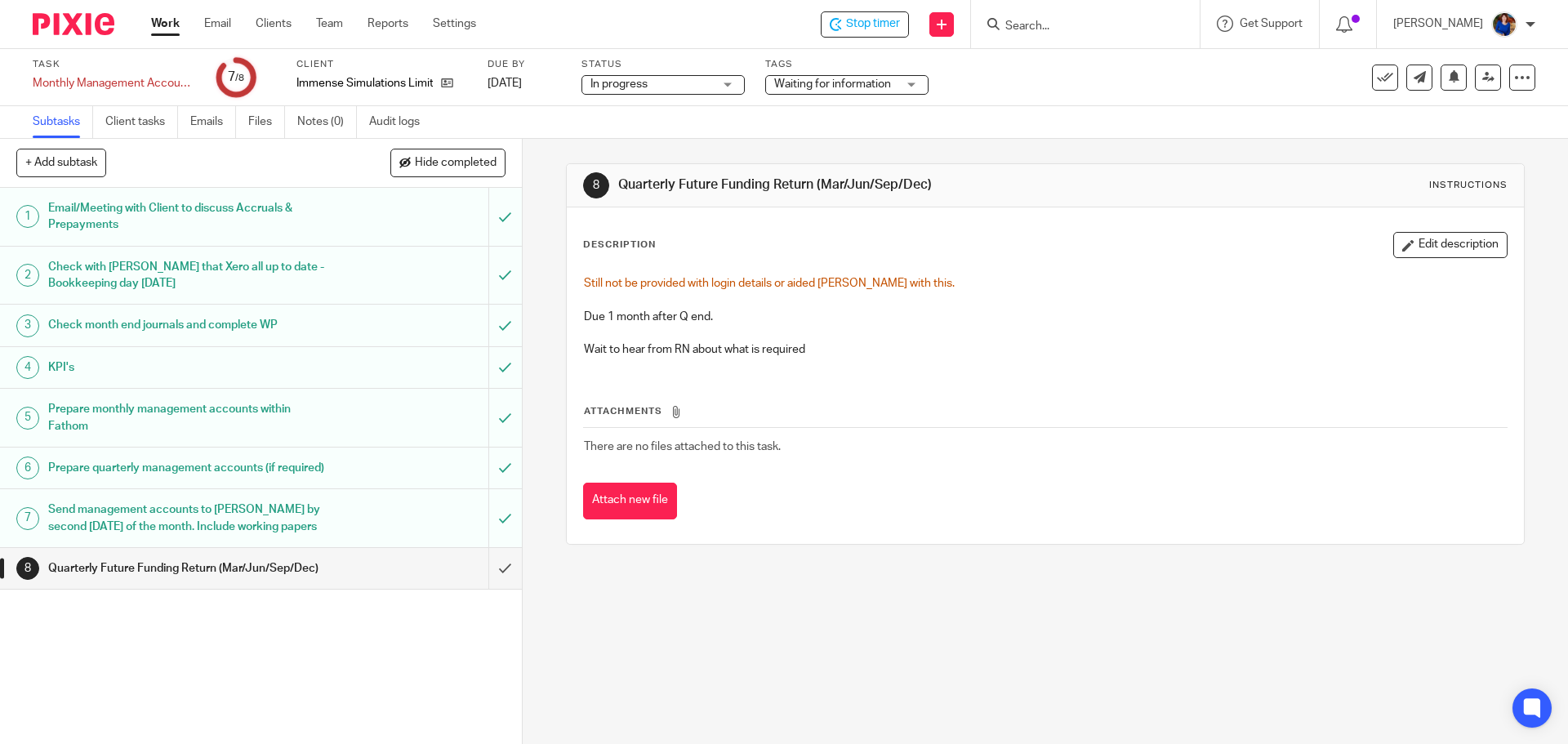
click at [914, 86] on div "Waiting for information" at bounding box center [847, 85] width 163 height 20
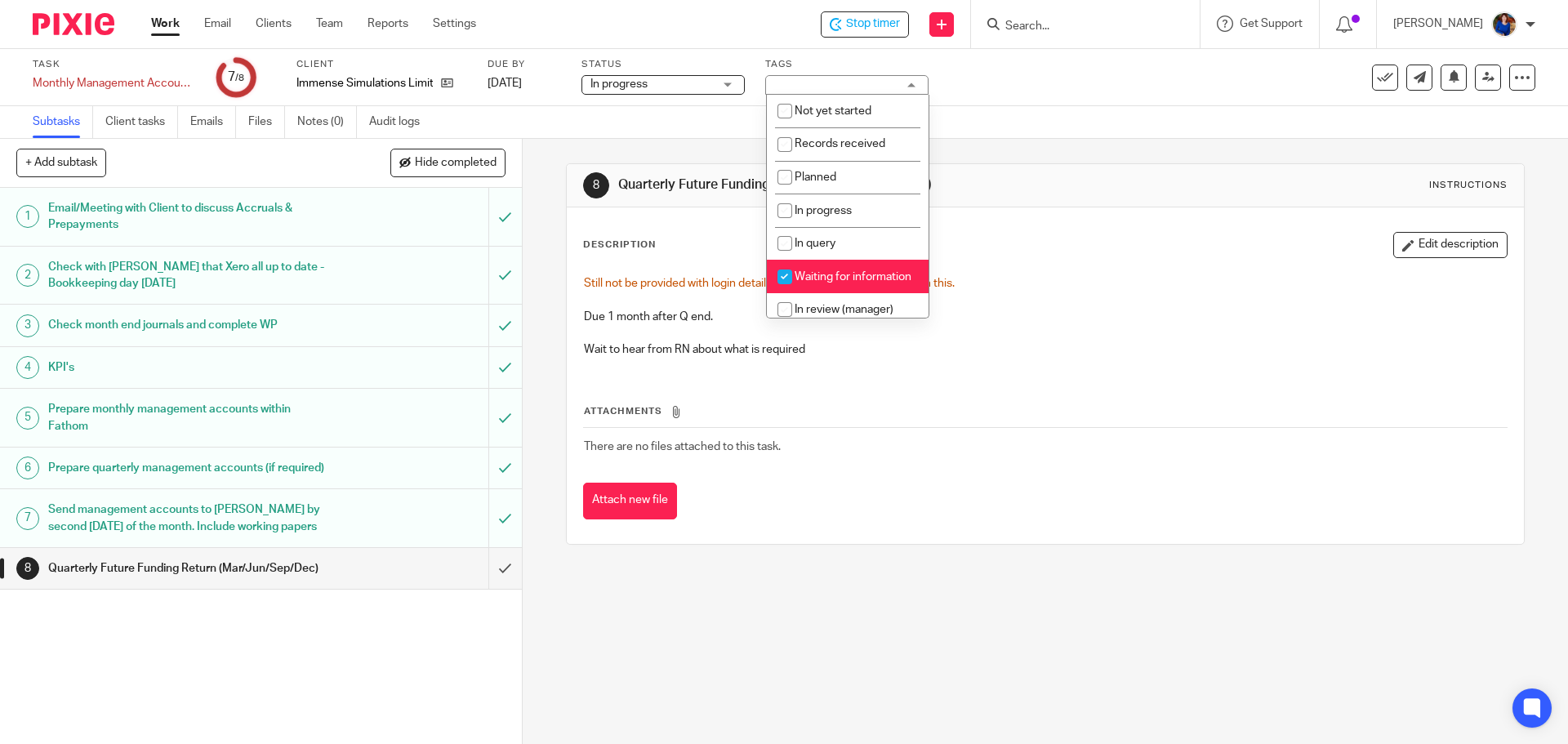
click at [783, 270] on input "checkbox" at bounding box center [784, 276] width 31 height 31
checkbox input "false"
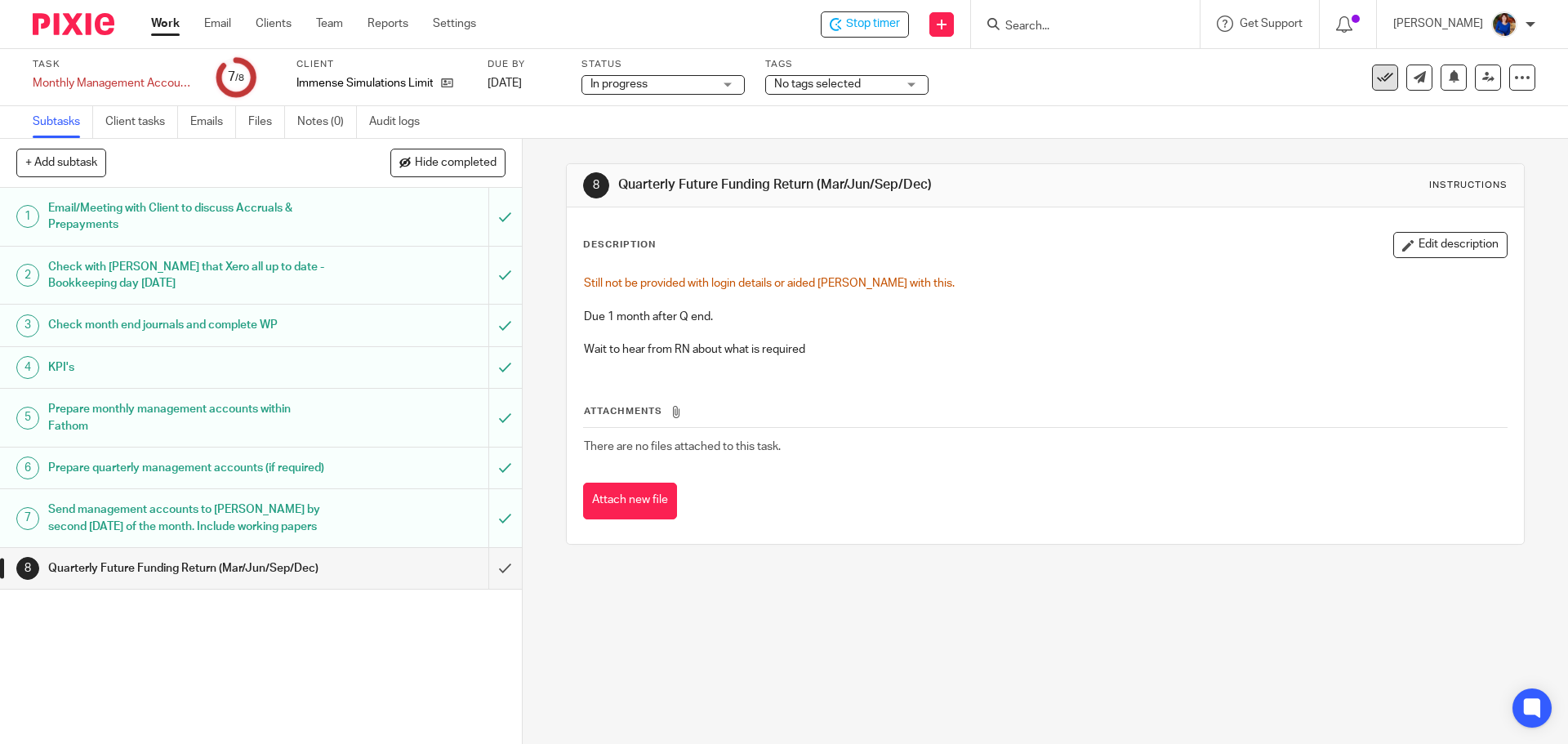
click at [1377, 72] on icon at bounding box center [1385, 77] width 17 height 17
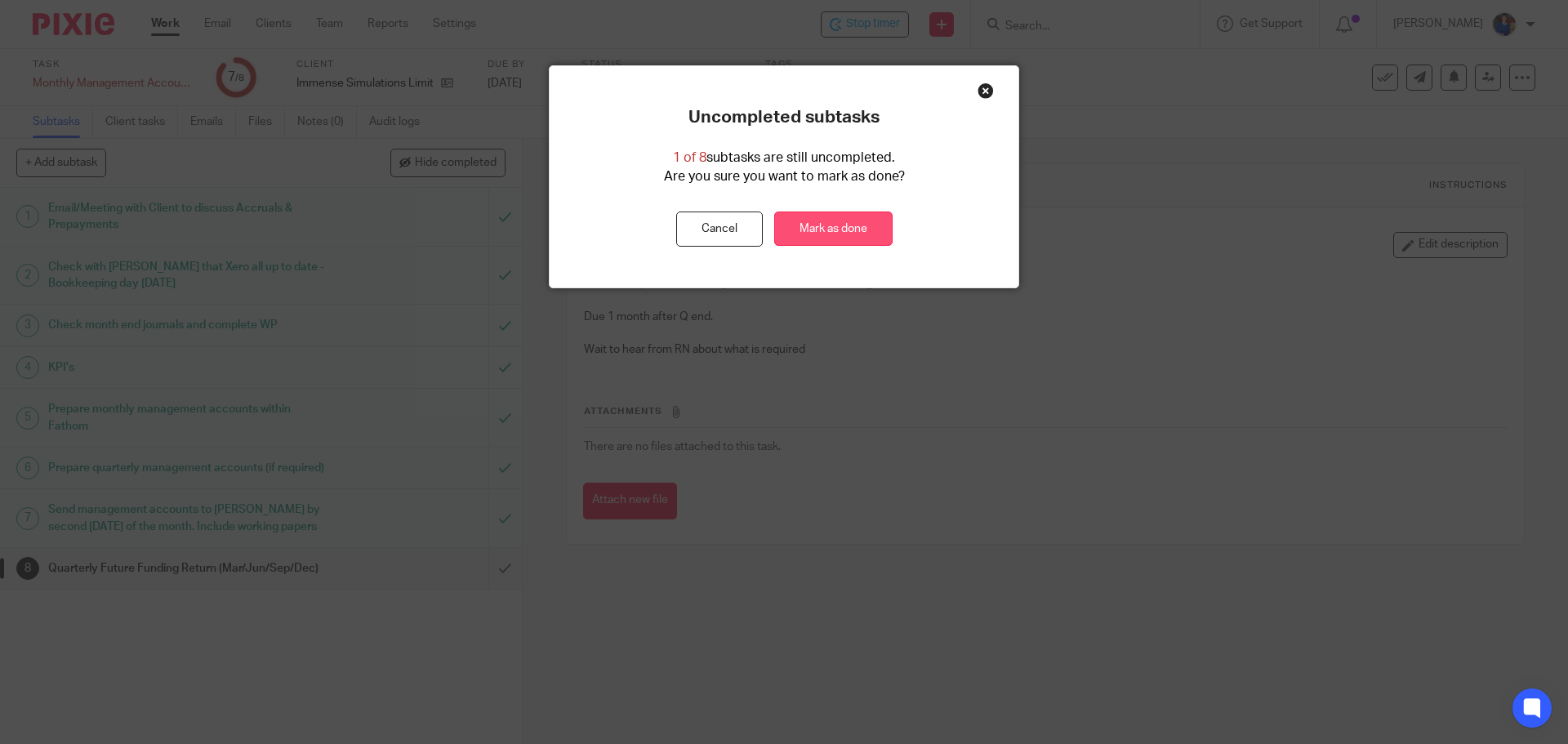
click at [799, 228] on link "Mark as done" at bounding box center [834, 230] width 119 height 36
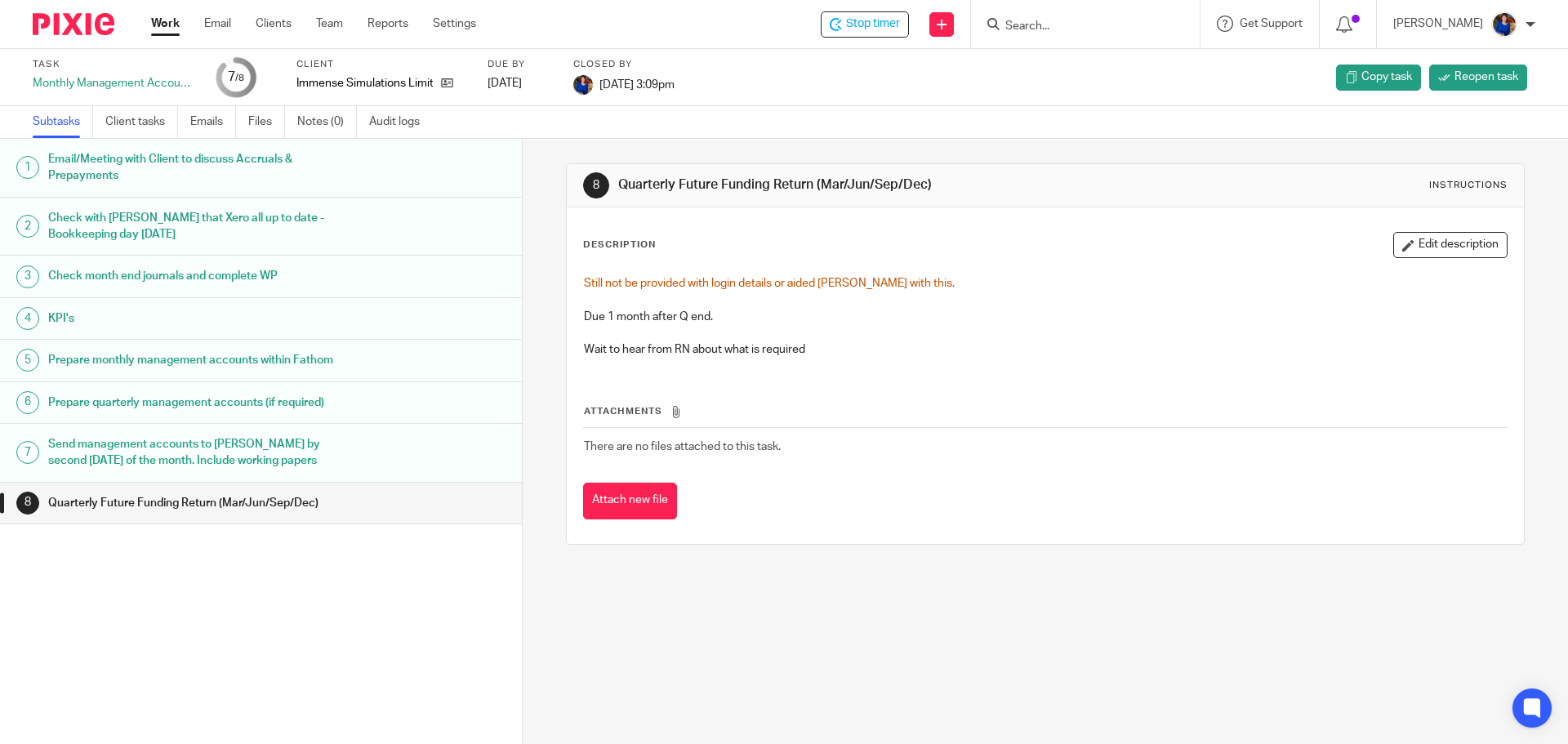
click at [157, 27] on link "Work" at bounding box center [165, 24] width 29 height 17
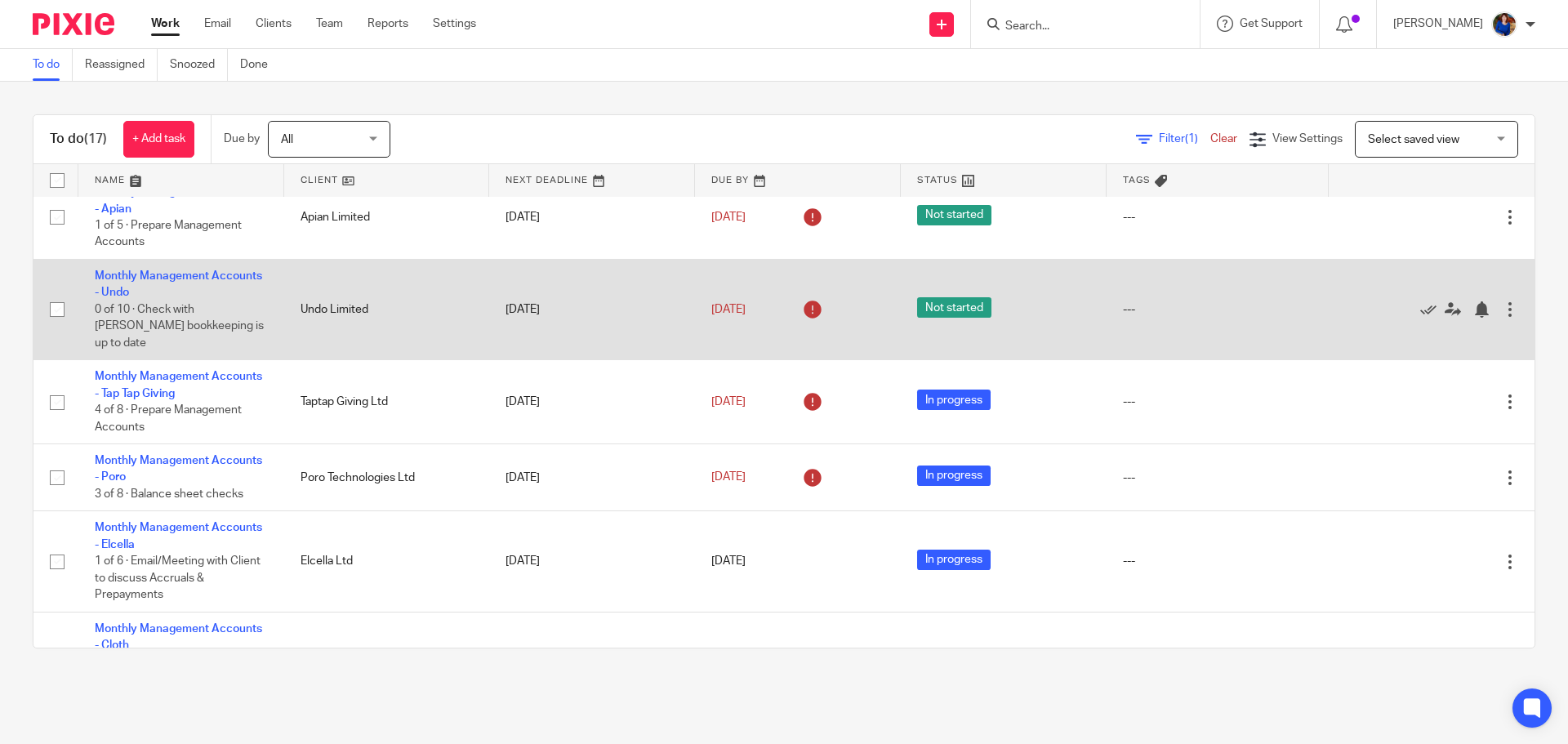
scroll to position [409, 0]
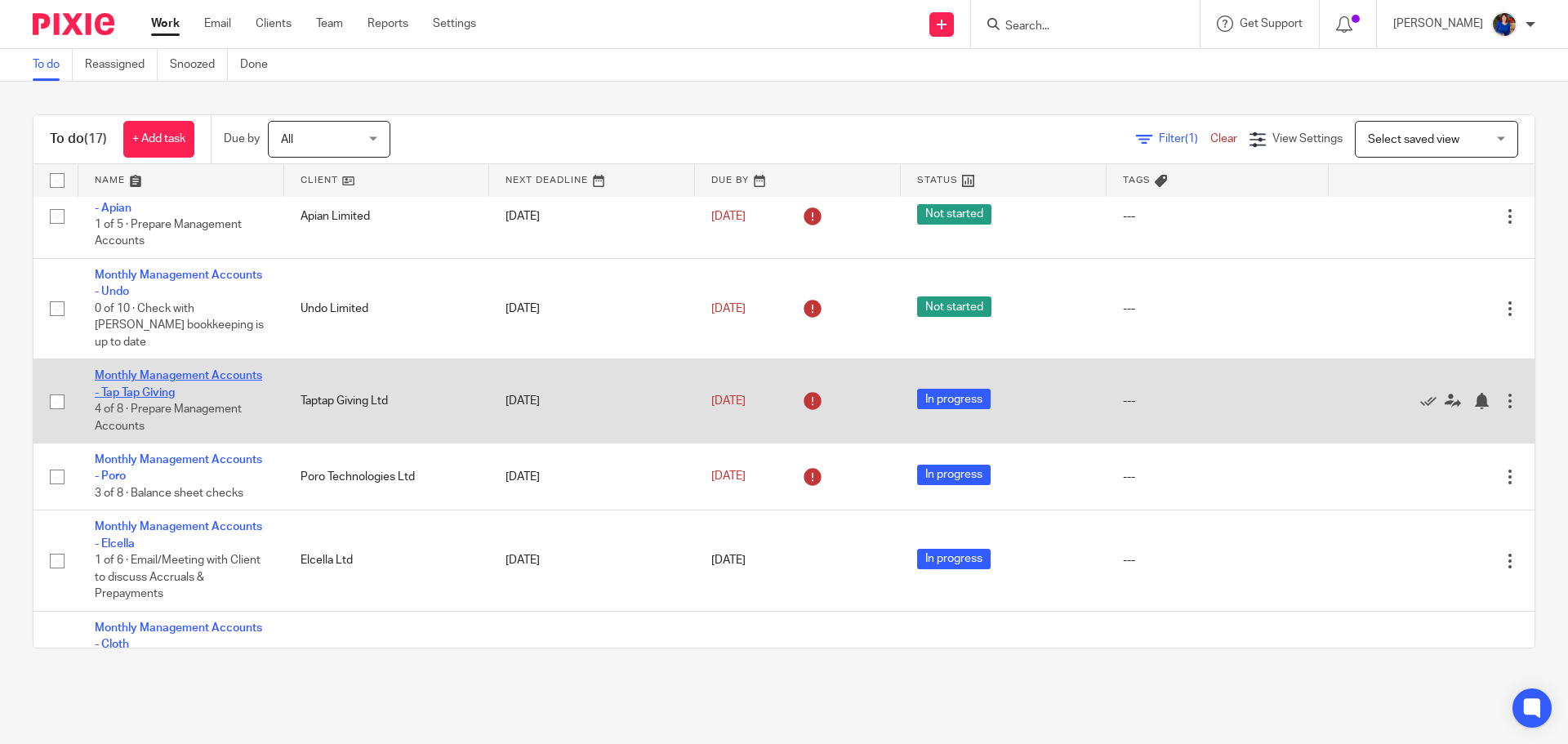
click at [223, 370] on link "Monthly Management Accounts - Tap Tap Giving" at bounding box center [178, 384] width 167 height 28
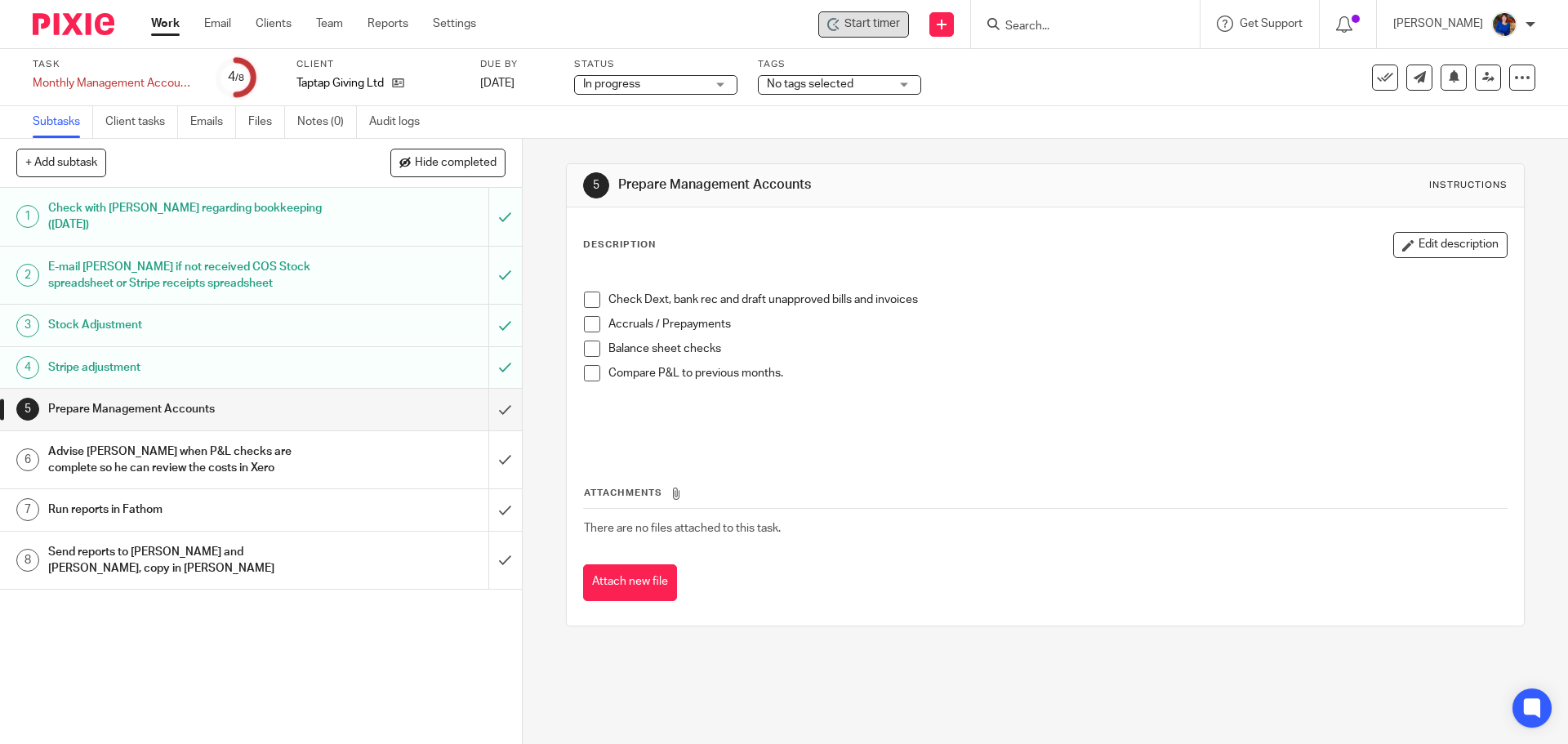
click at [825, 18] on div "Start timer" at bounding box center [864, 25] width 91 height 26
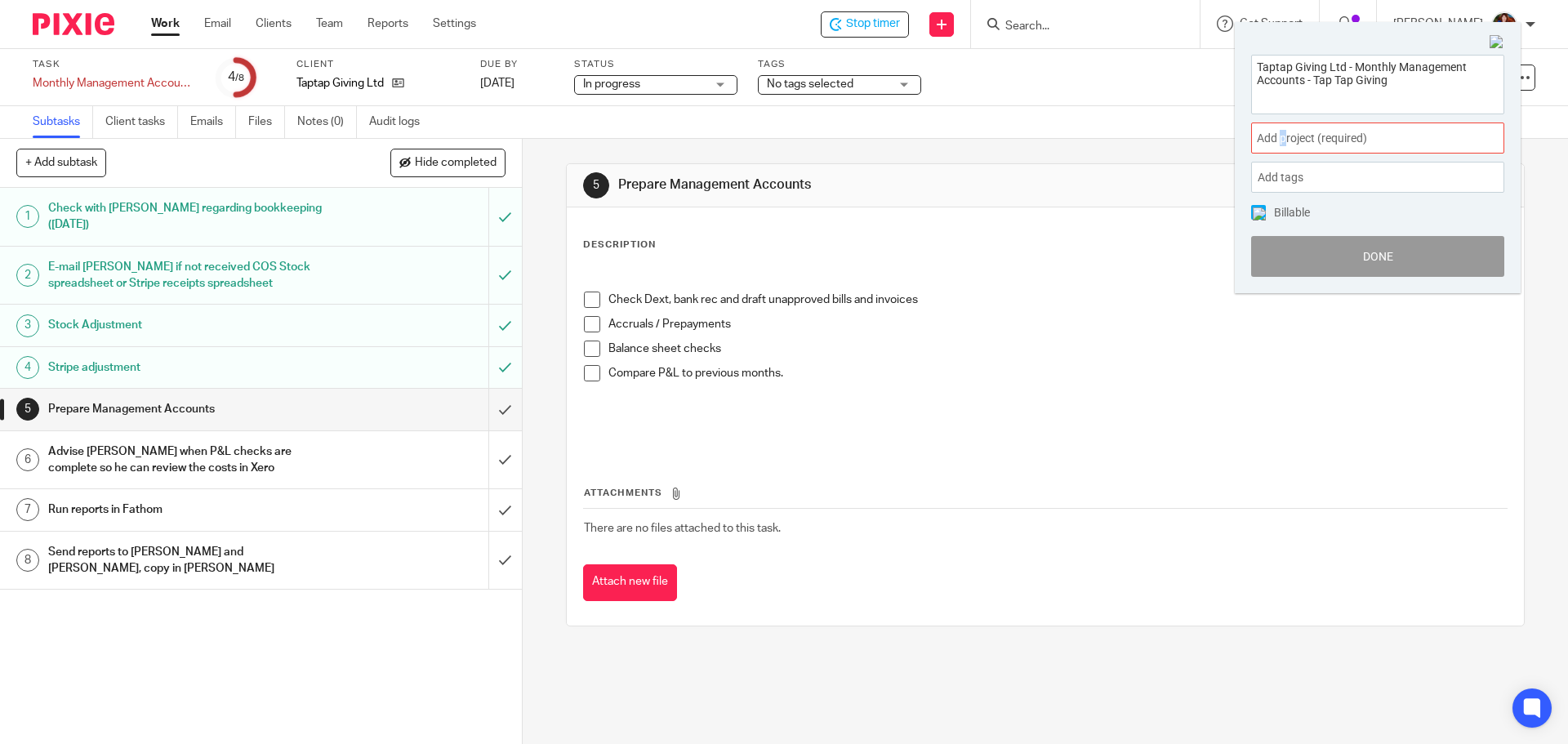
click at [1284, 147] on div "Add project (required) :" at bounding box center [1378, 138] width 253 height 31
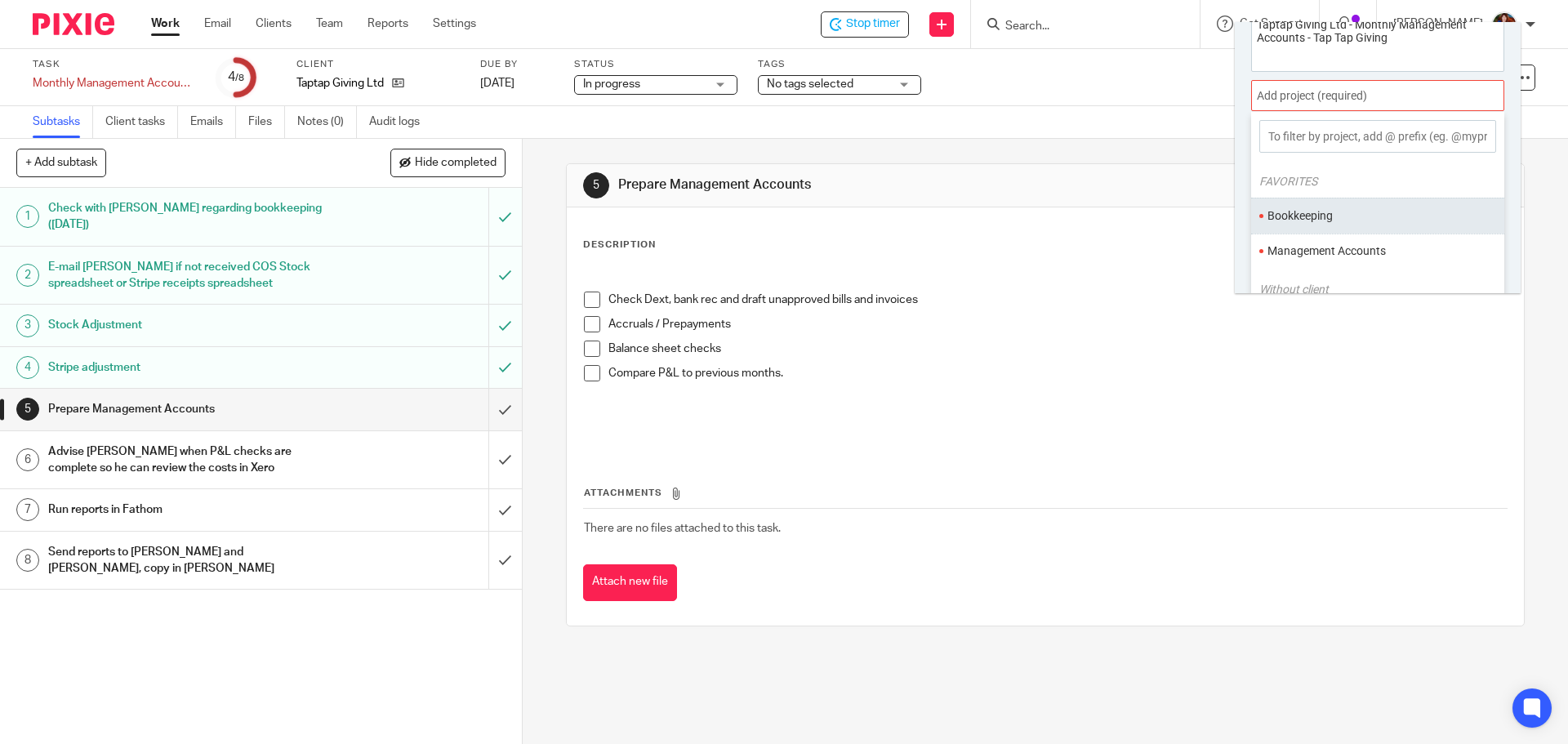
scroll to position [81, 0]
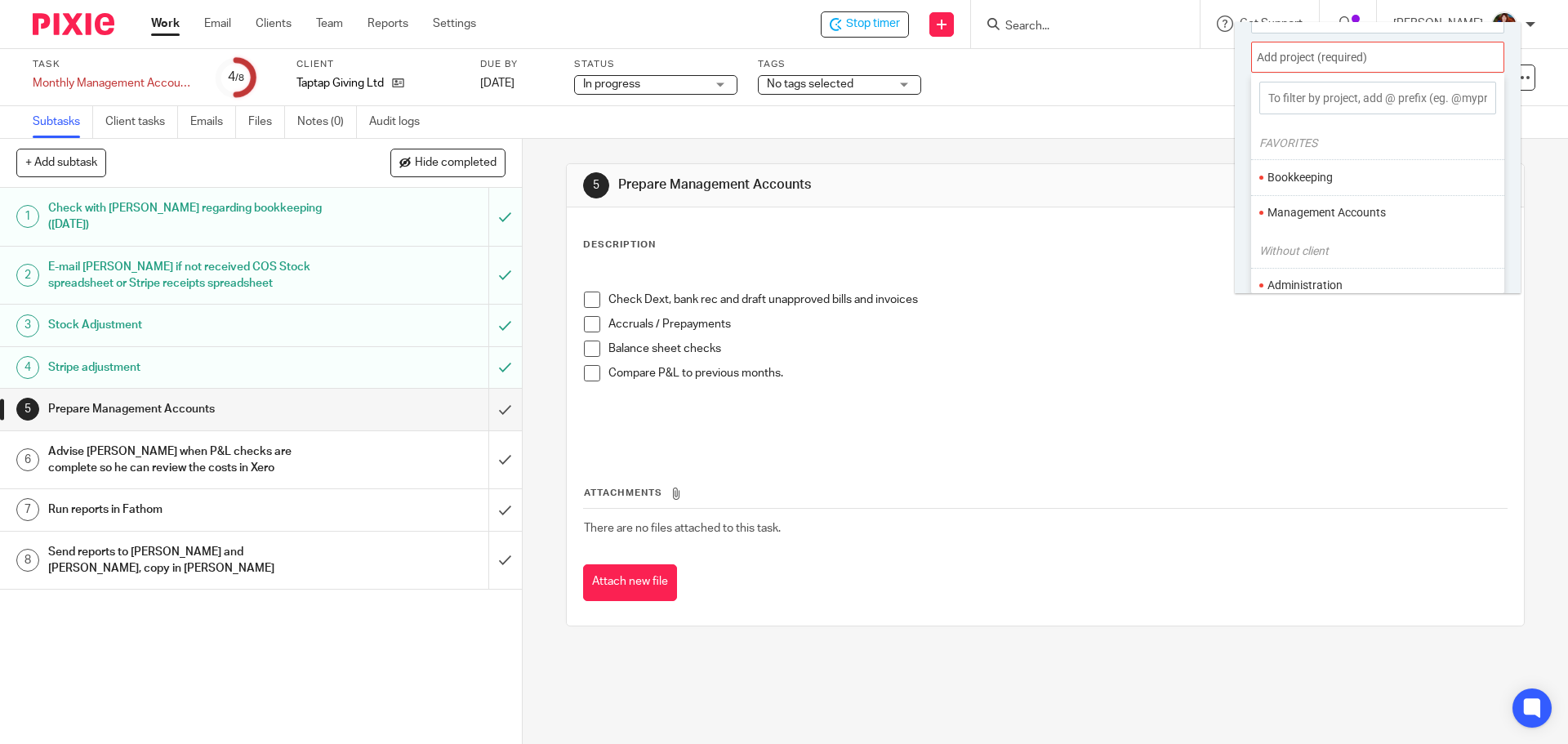
click at [1302, 211] on li "Management Accounts" at bounding box center [1373, 212] width 213 height 17
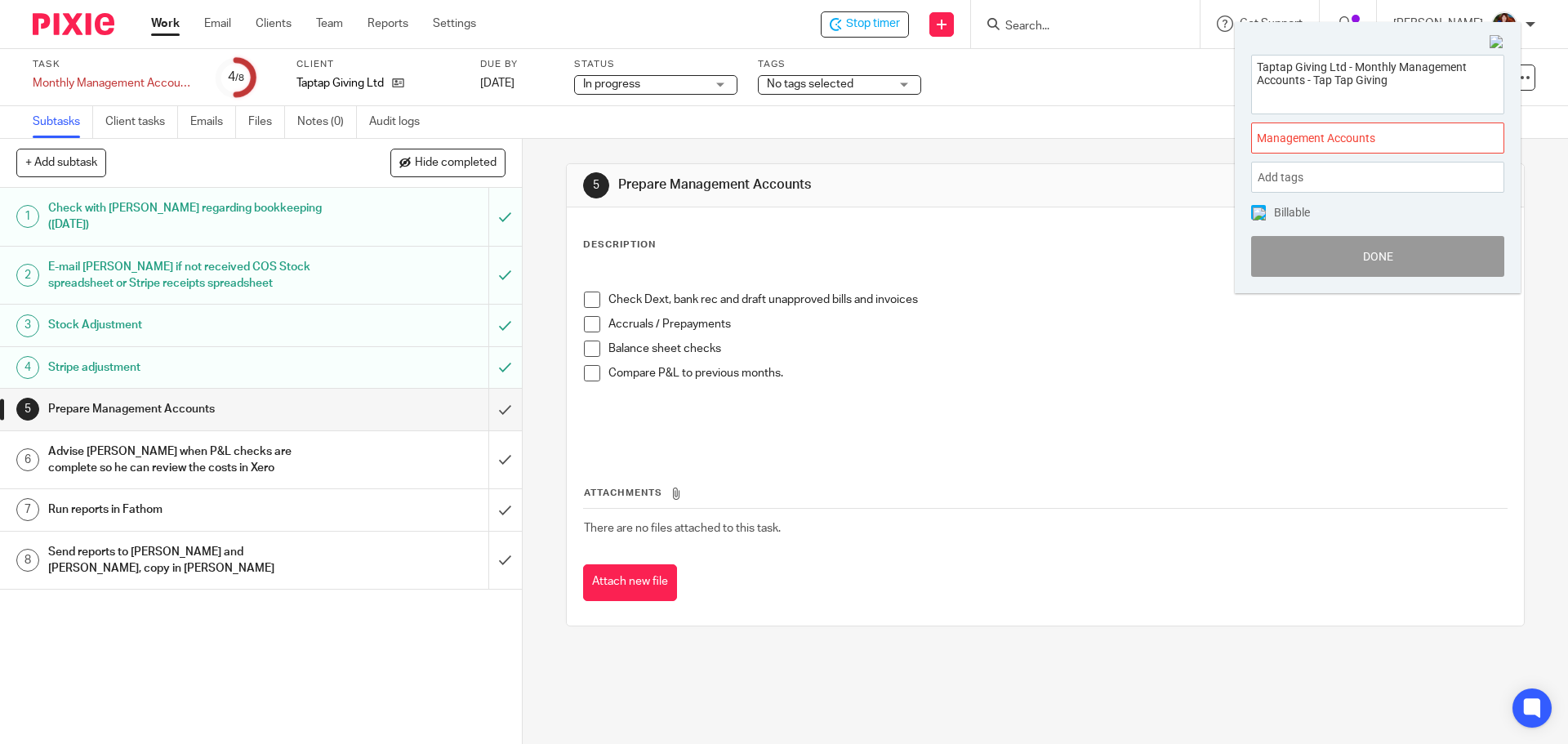
scroll to position [0, 0]
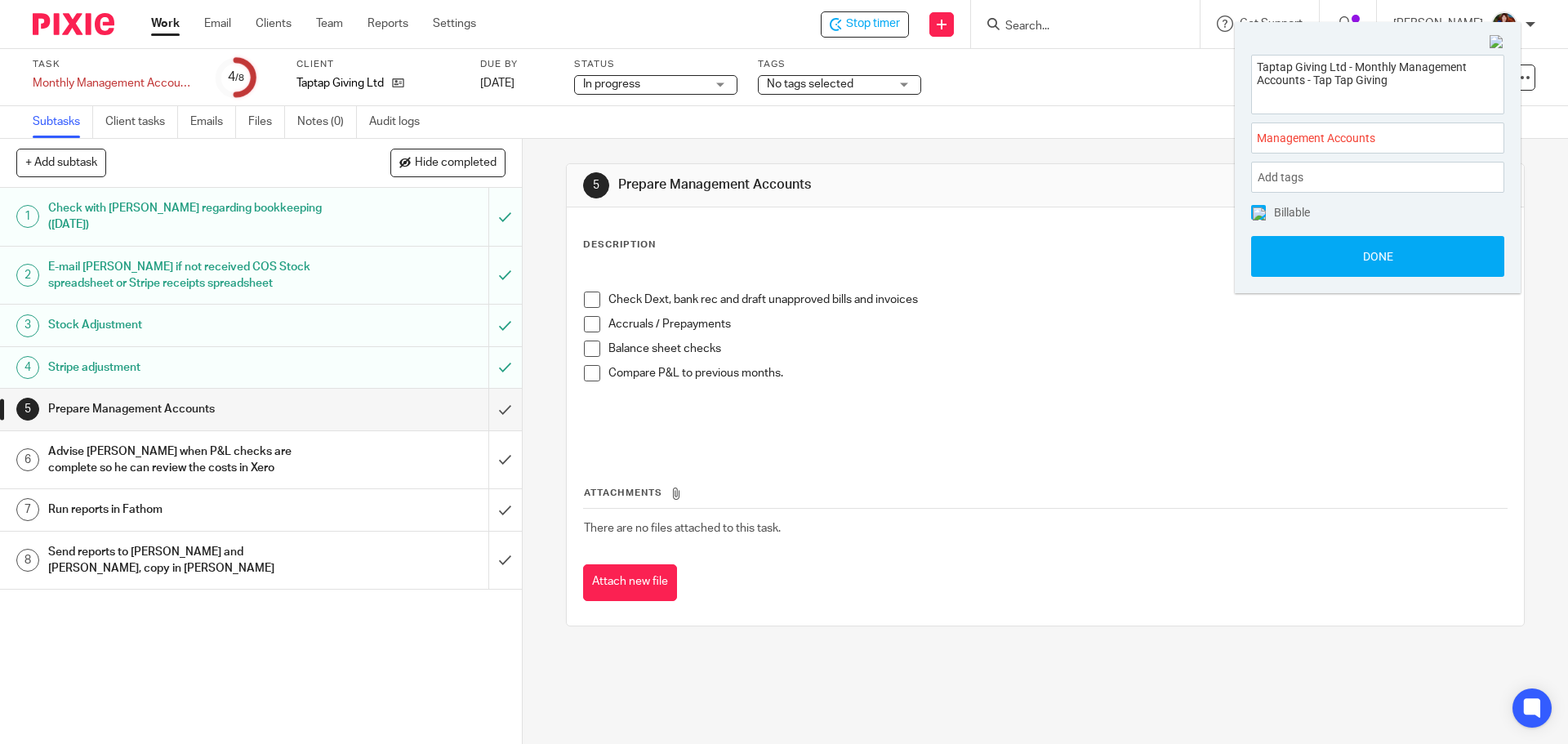
click at [1260, 211] on img at bounding box center [1259, 214] width 13 height 13
click at [1262, 265] on button "Done" at bounding box center [1378, 256] width 253 height 41
